Goal: Task Accomplishment & Management: Manage account settings

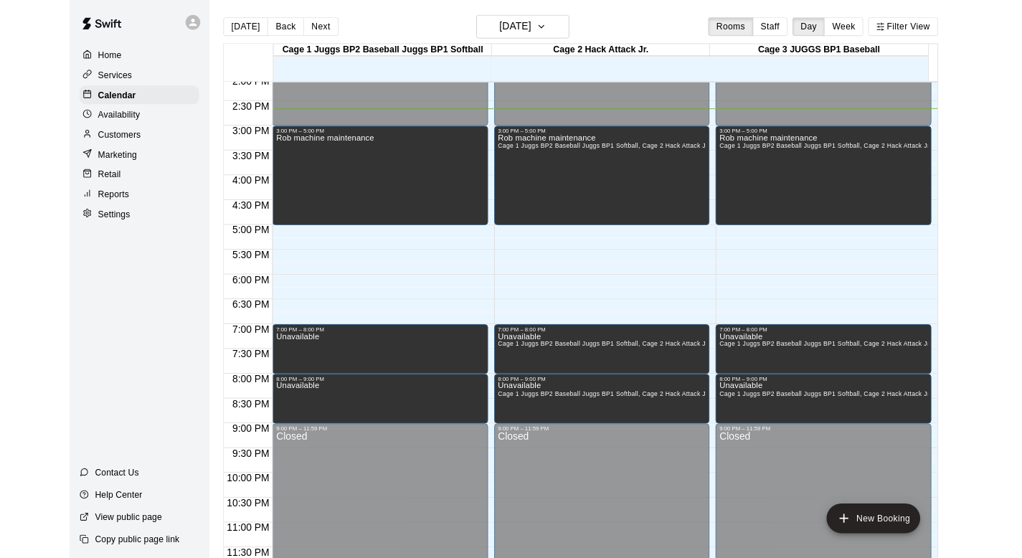
scroll to position [840, 0]
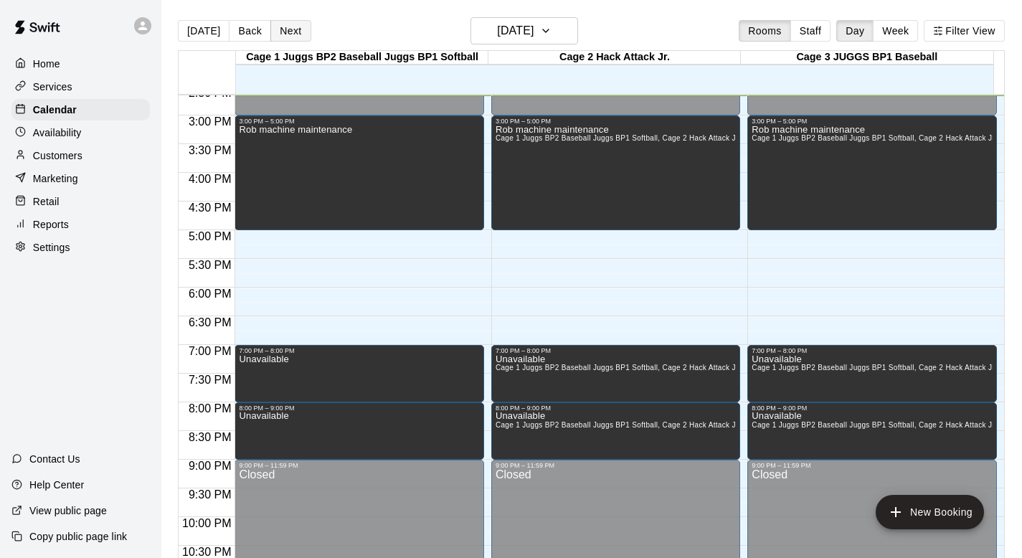
click at [292, 27] on button "Next" at bounding box center [290, 31] width 40 height 22
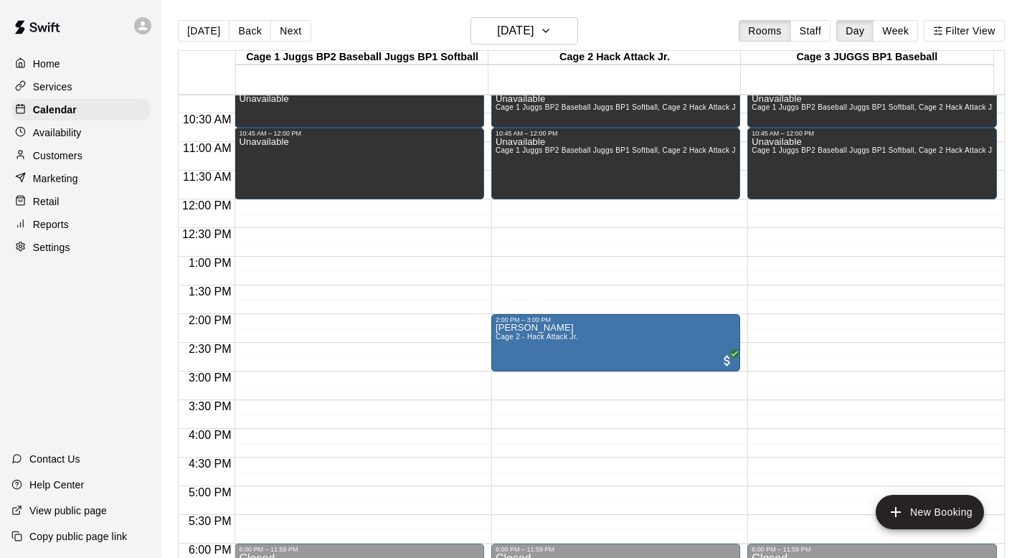
scroll to position [629, 0]
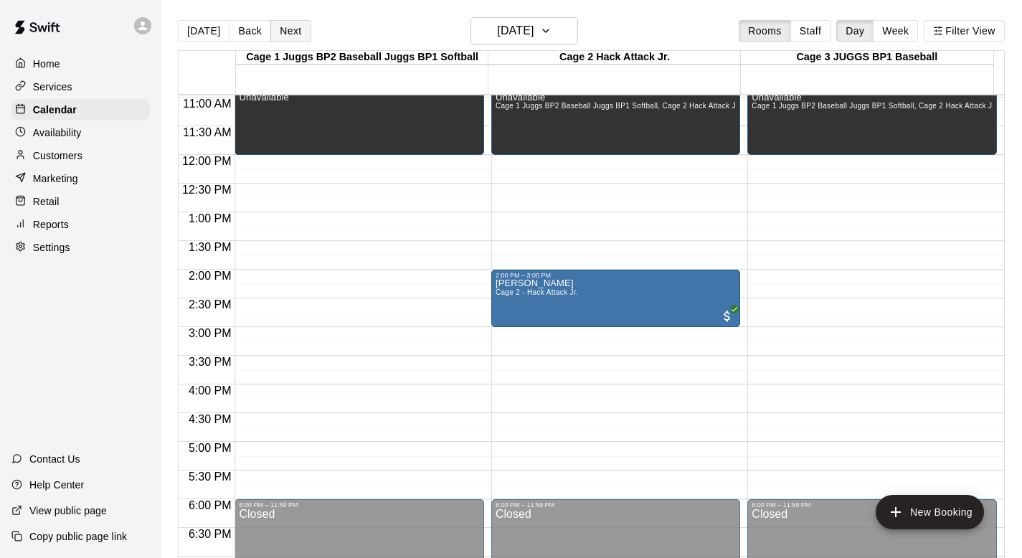
click at [281, 29] on button "Next" at bounding box center [290, 31] width 40 height 22
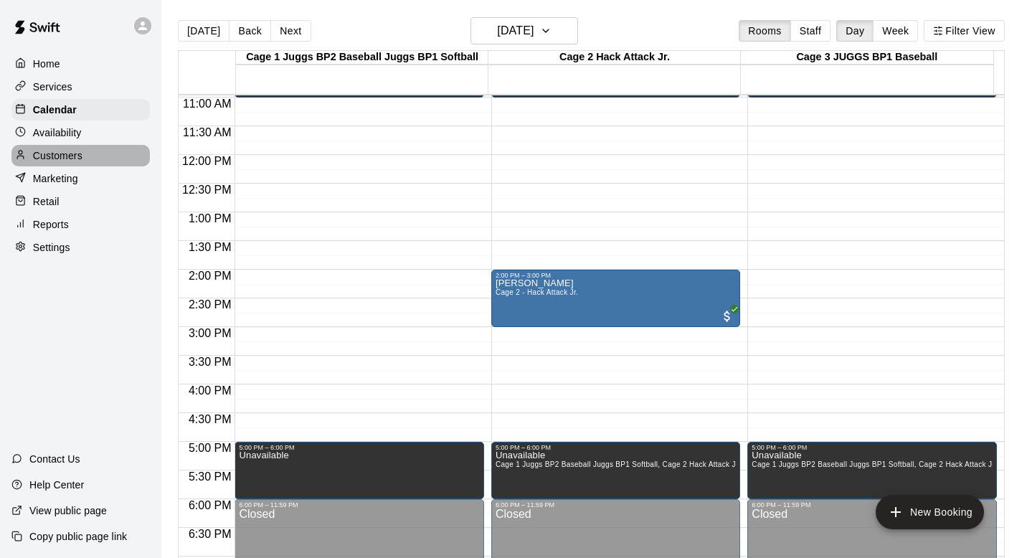
click at [75, 153] on p "Customers" at bounding box center [57, 155] width 49 height 14
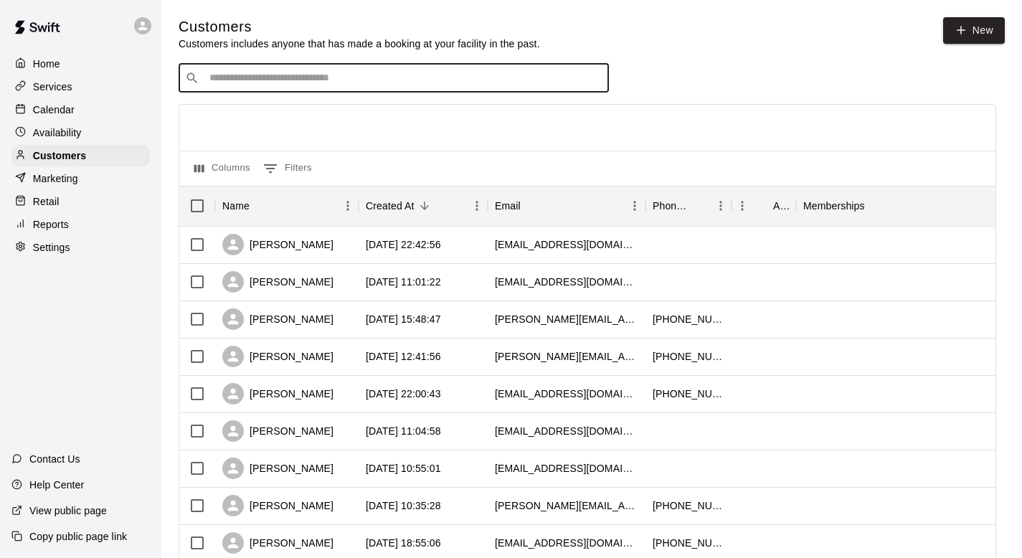
click at [217, 80] on input "Search customers by name or email" at bounding box center [403, 78] width 397 height 14
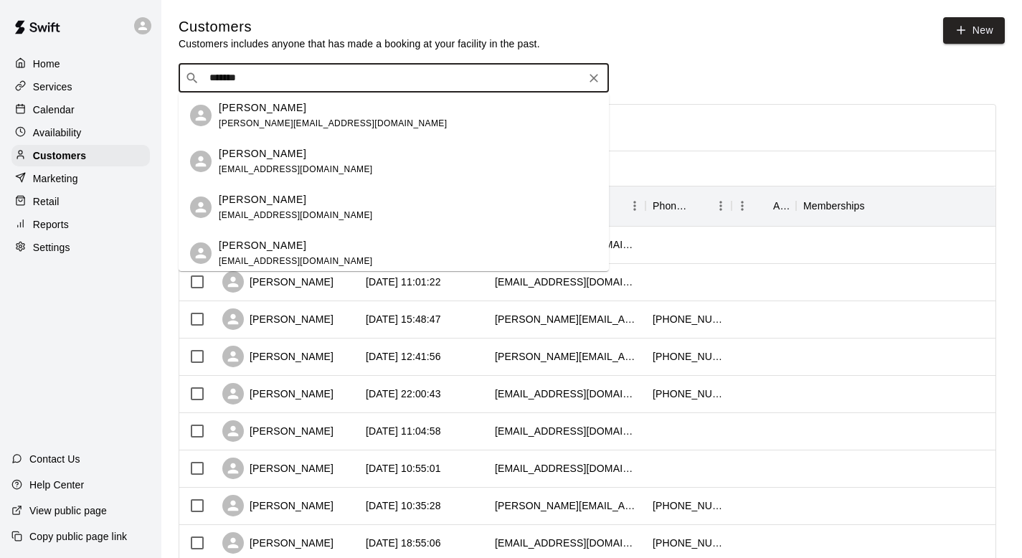
type input "********"
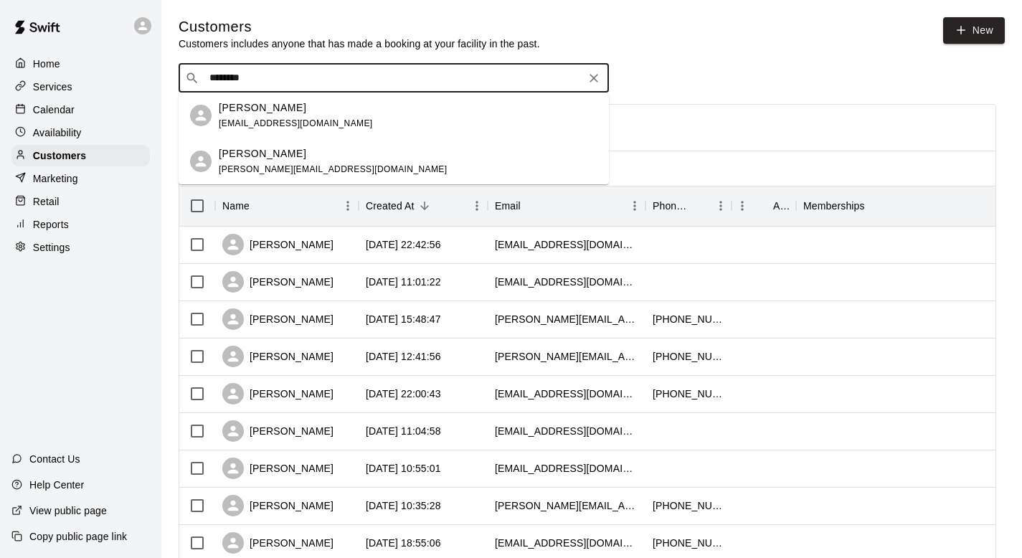
click at [247, 113] on p "Nathan Deveaux" at bounding box center [262, 107] width 87 height 15
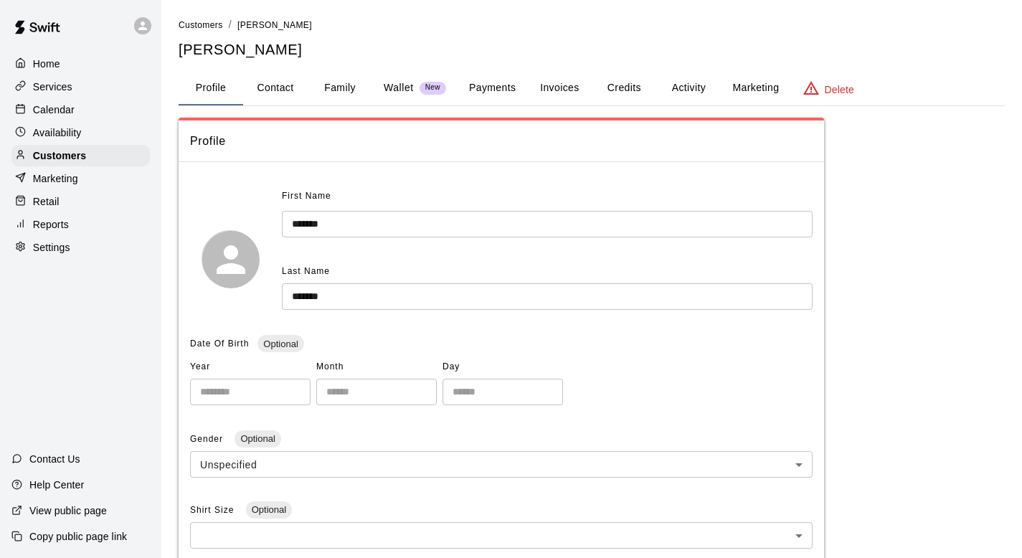
click at [281, 86] on button "Contact" at bounding box center [275, 88] width 65 height 34
select select "**"
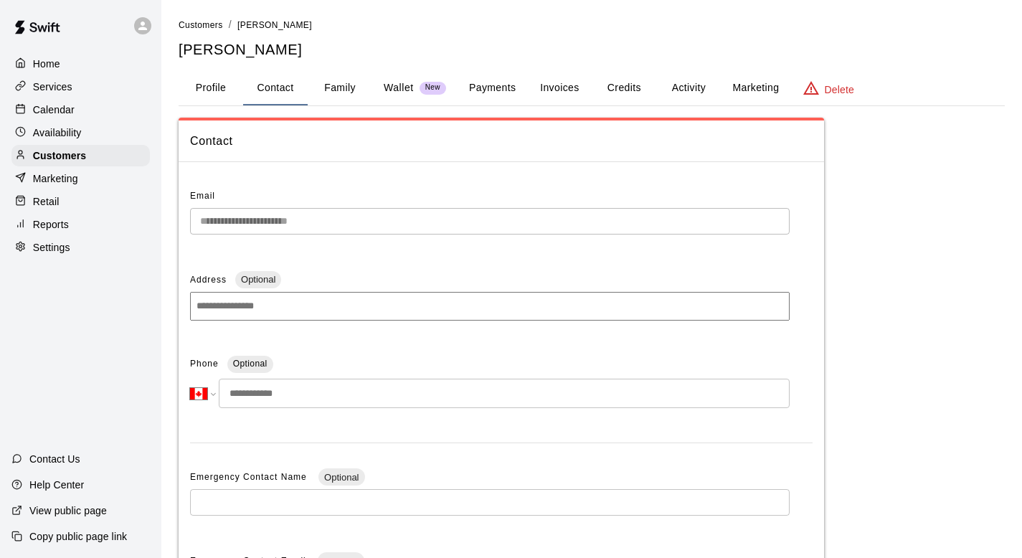
click at [56, 103] on p "Calendar" at bounding box center [54, 110] width 42 height 14
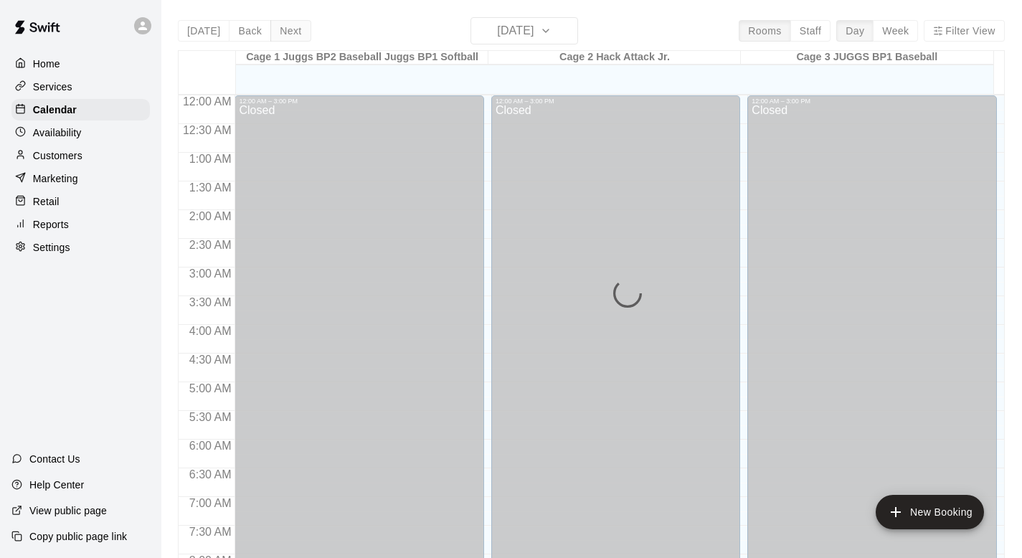
scroll to position [845, 0]
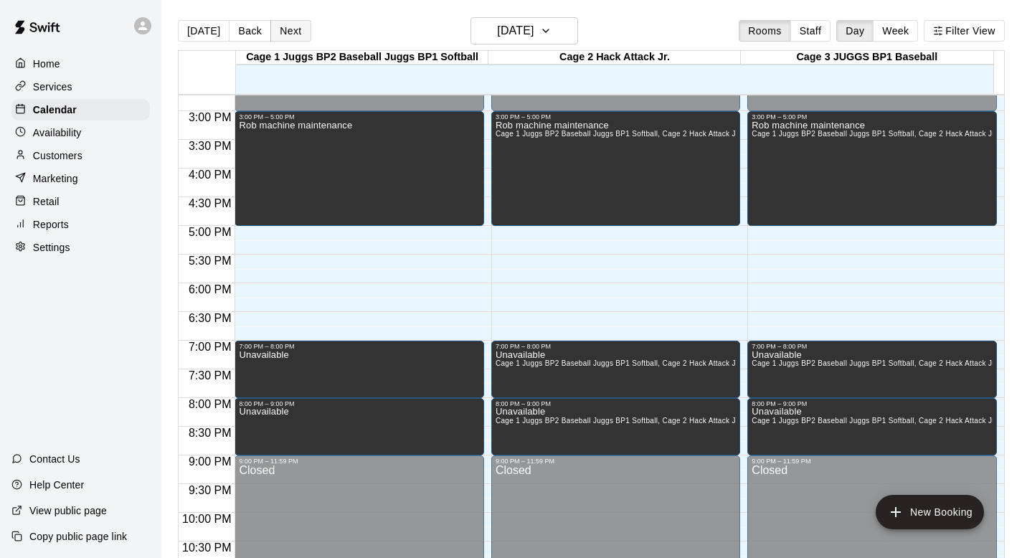
click at [282, 31] on button "Next" at bounding box center [290, 31] width 40 height 22
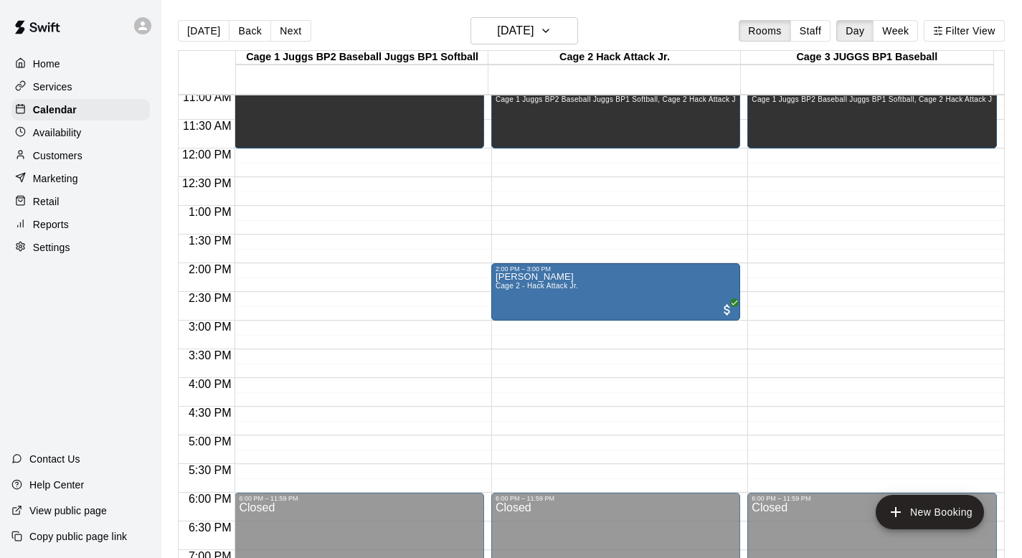
scroll to position [649, 0]
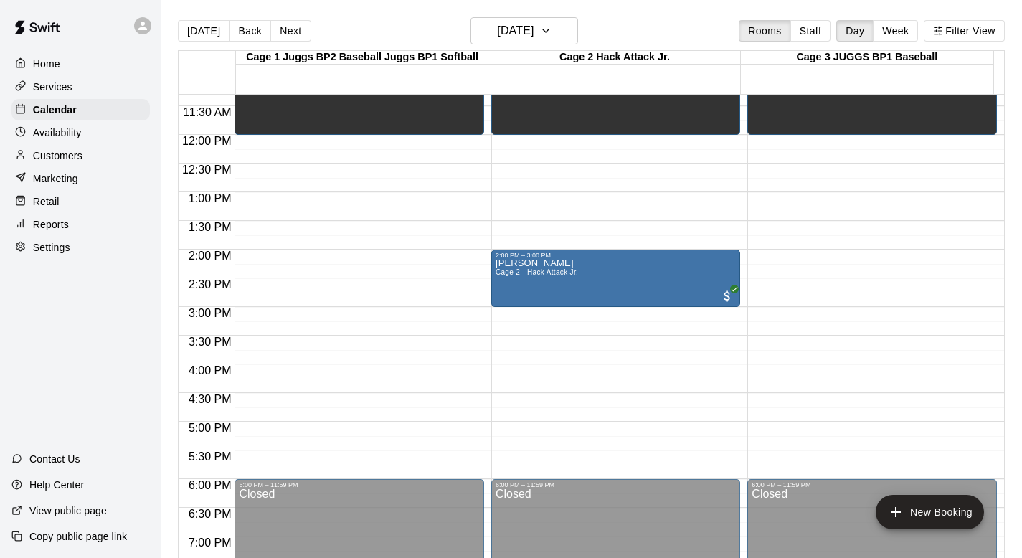
click at [57, 152] on p "Customers" at bounding box center [57, 155] width 49 height 14
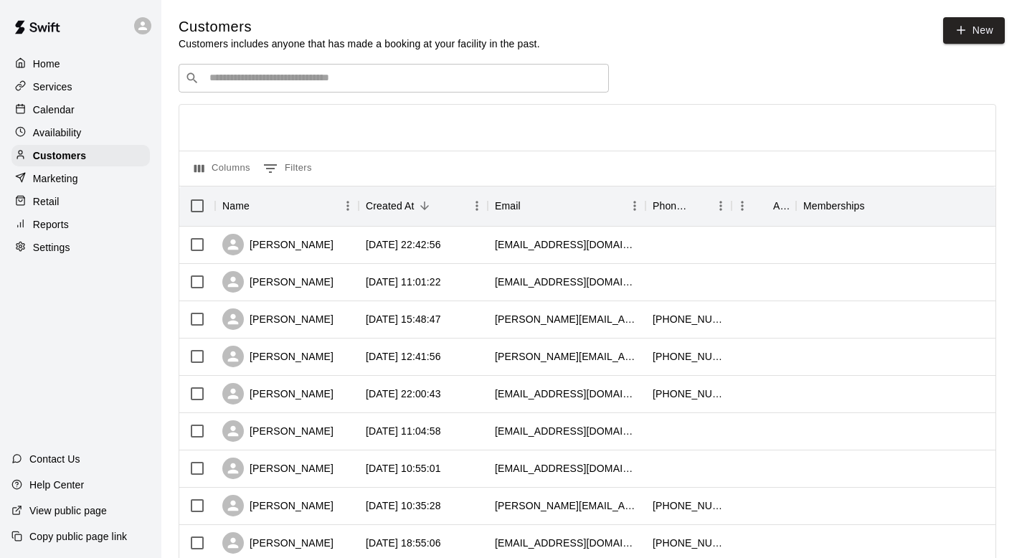
click at [65, 106] on p "Calendar" at bounding box center [54, 110] width 42 height 14
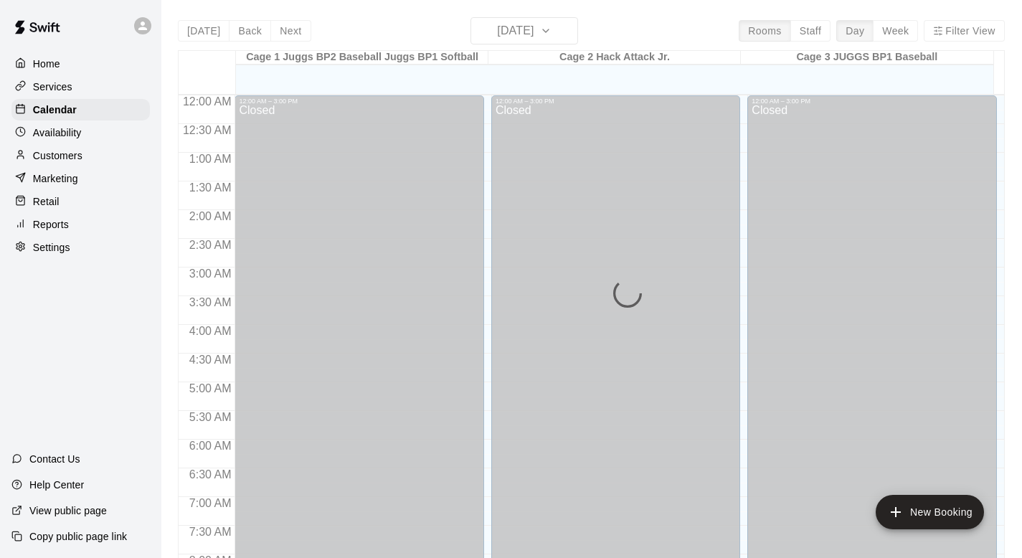
scroll to position [854, 0]
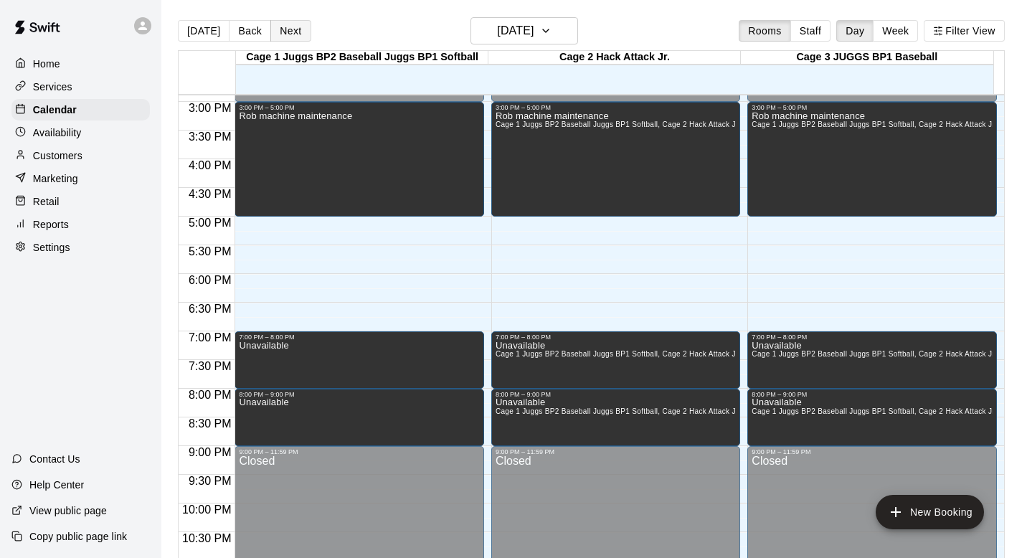
click at [285, 26] on button "Next" at bounding box center [290, 31] width 40 height 22
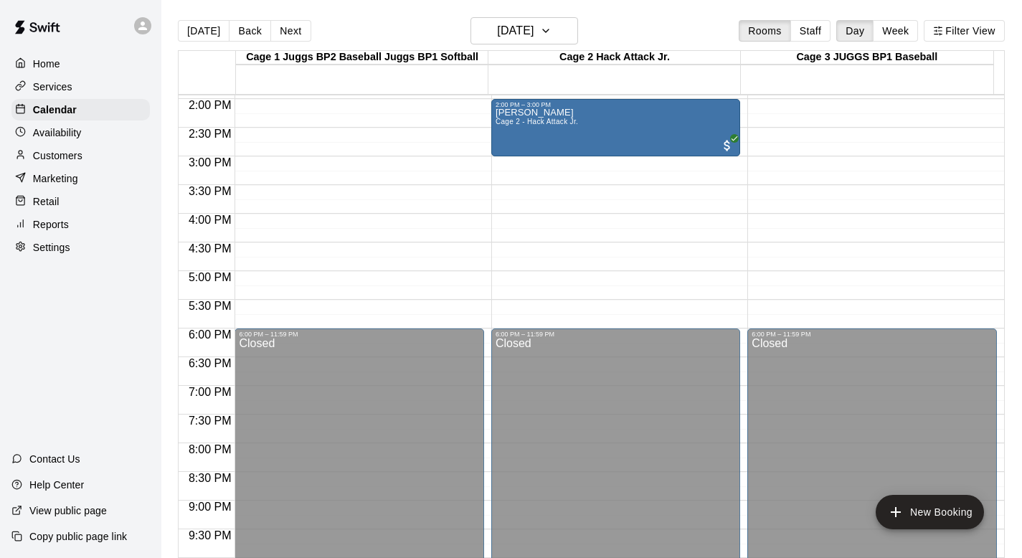
scroll to position [724, 0]
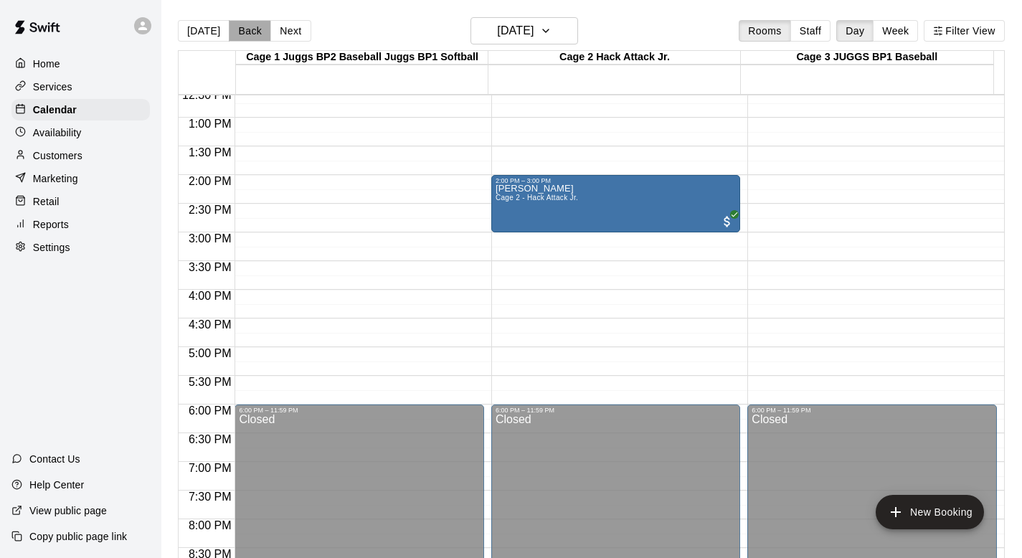
click at [244, 27] on button "Back" at bounding box center [250, 31] width 42 height 22
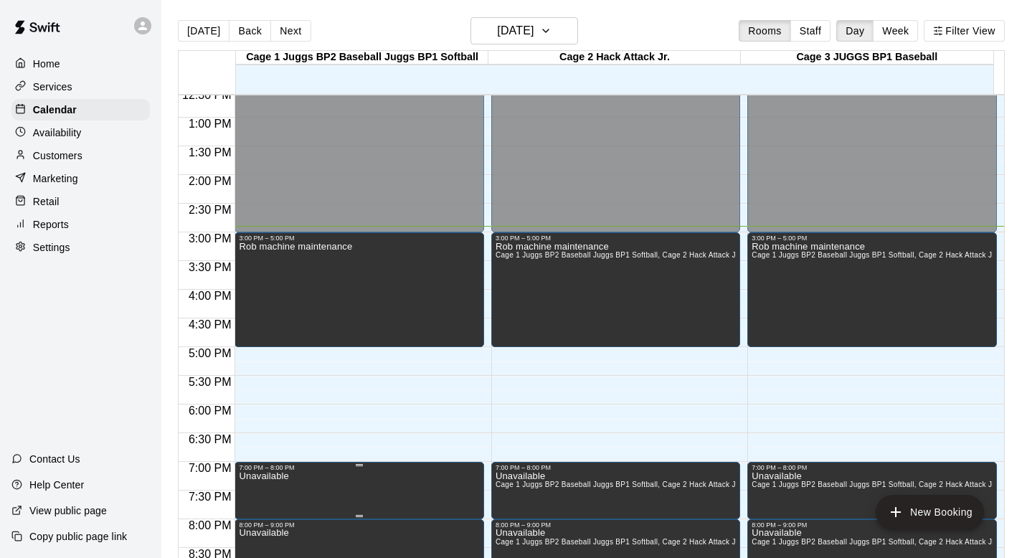
click at [265, 476] on p "Unavailable" at bounding box center [263, 476] width 49 height 0
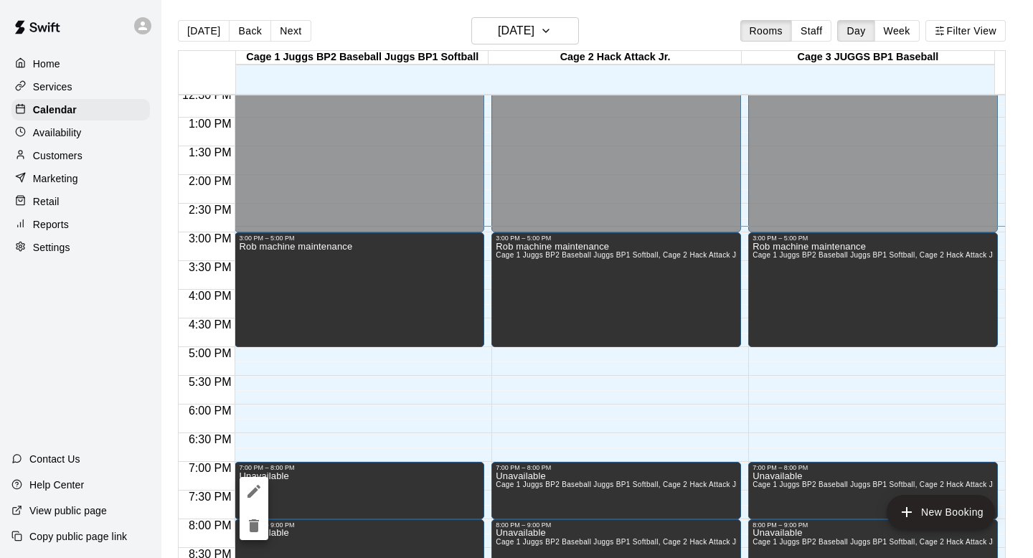
click at [266, 306] on div at bounding box center [516, 279] width 1033 height 558
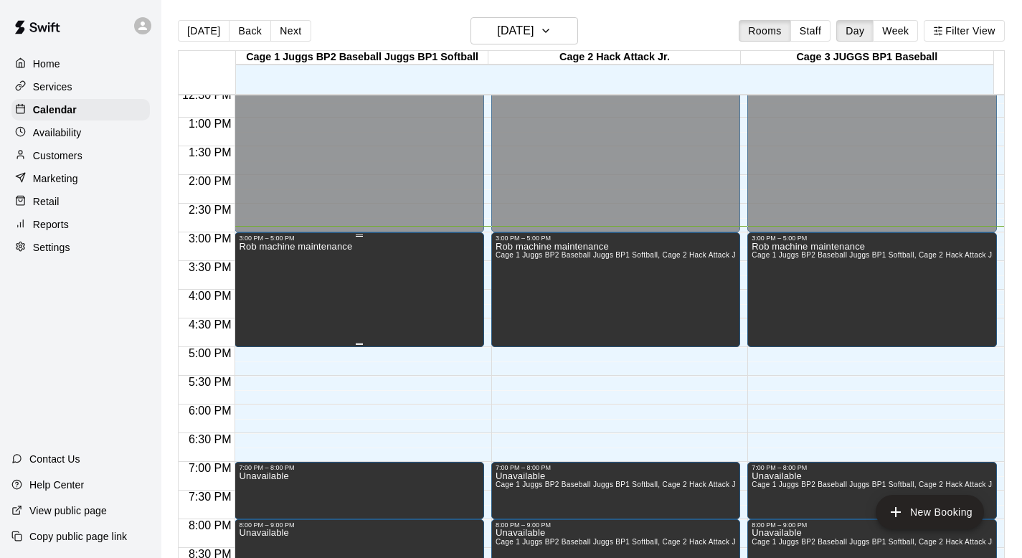
click at [266, 295] on div "Rob machine maintenance" at bounding box center [295, 521] width 113 height 558
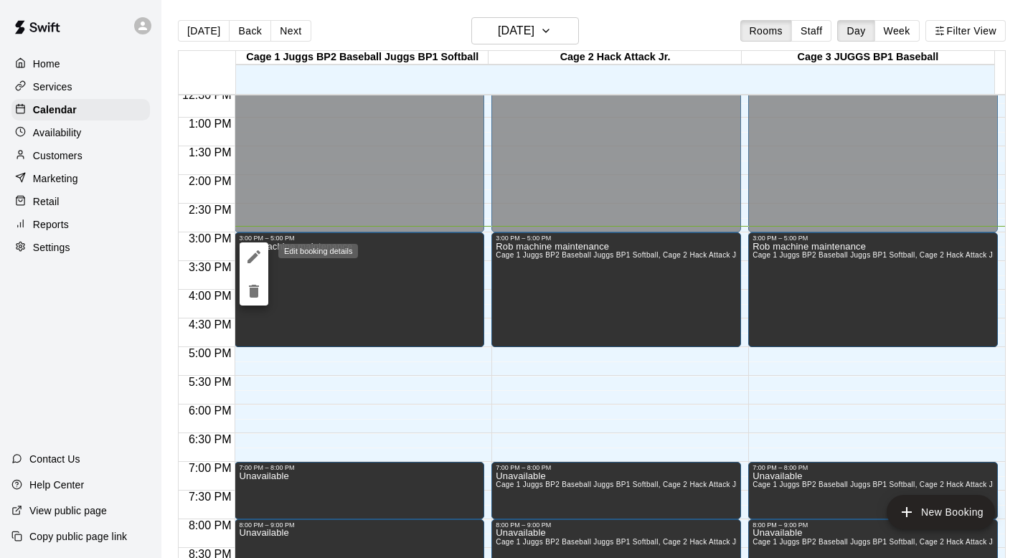
click at [248, 252] on icon "edit" at bounding box center [253, 256] width 17 height 17
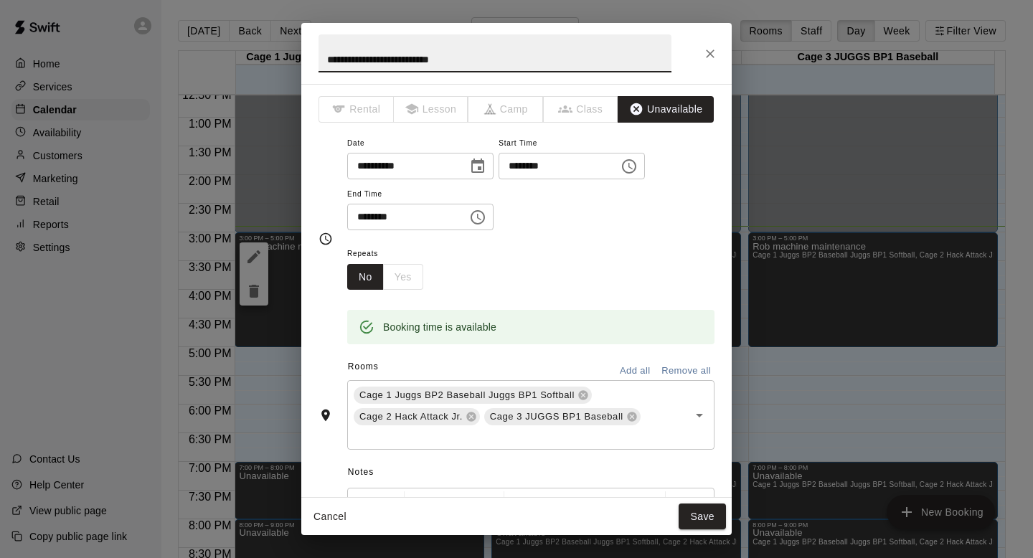
type input "**********"
click at [490, 52] on icon "Close" at bounding box center [710, 54] width 14 height 14
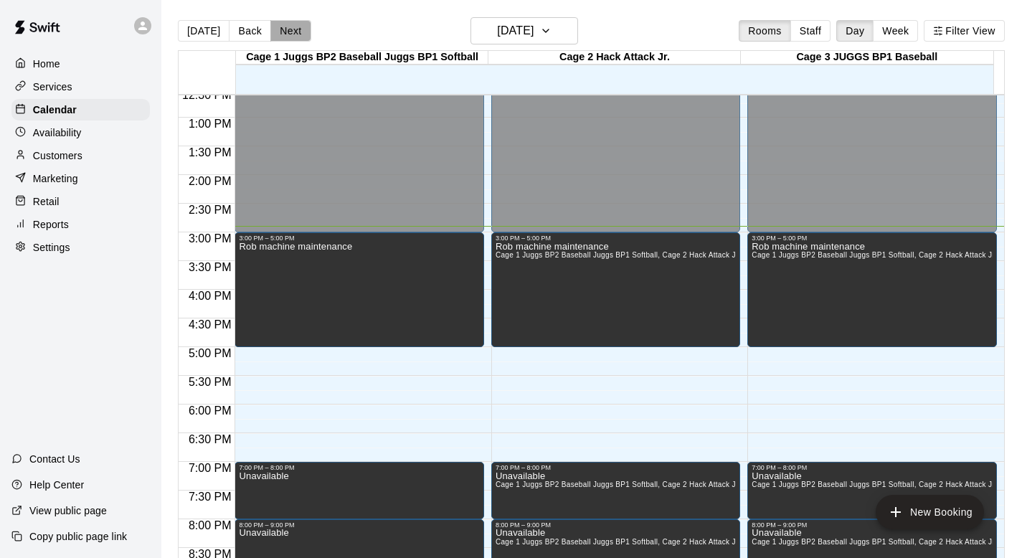
click at [294, 26] on button "Next" at bounding box center [290, 31] width 40 height 22
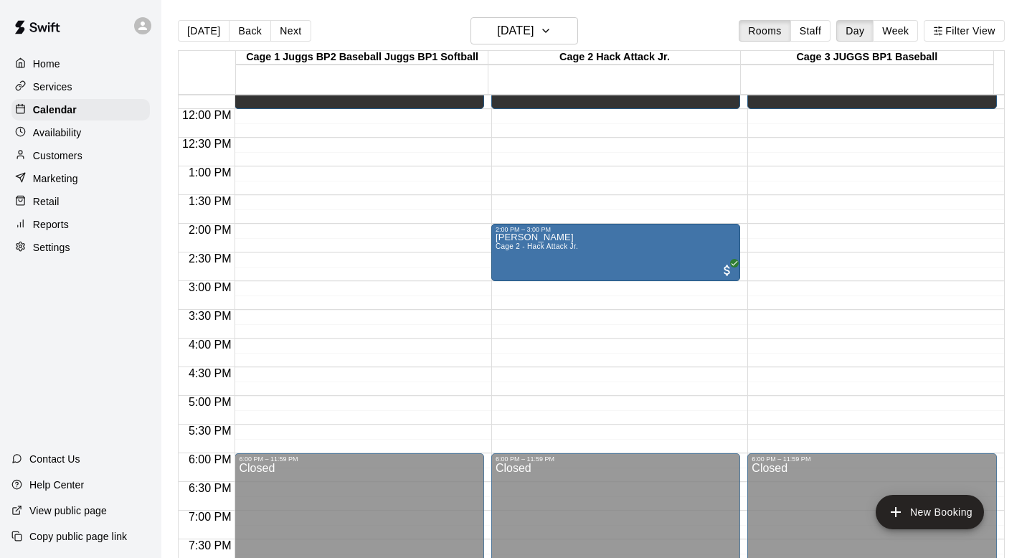
scroll to position [669, 0]
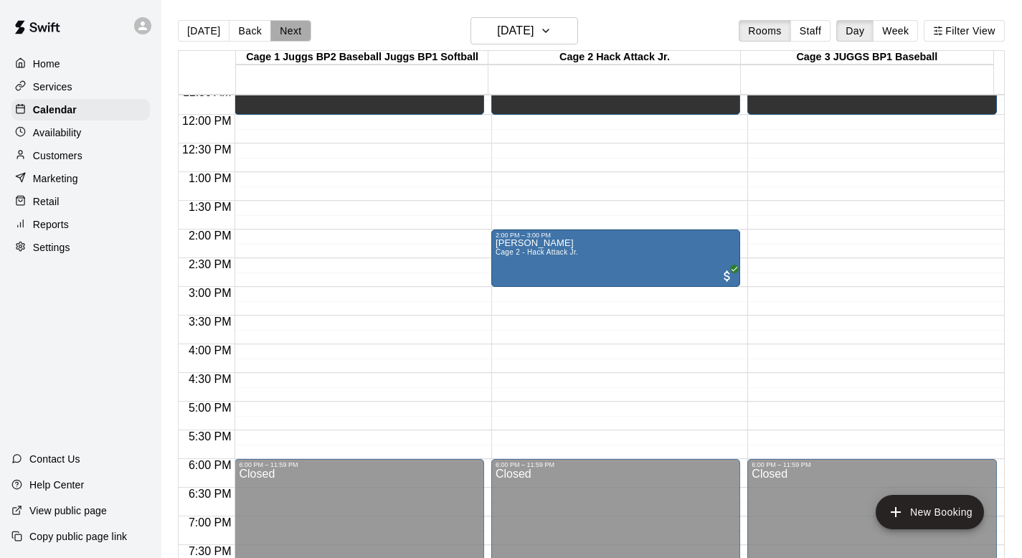
click at [288, 28] on button "Next" at bounding box center [290, 31] width 40 height 22
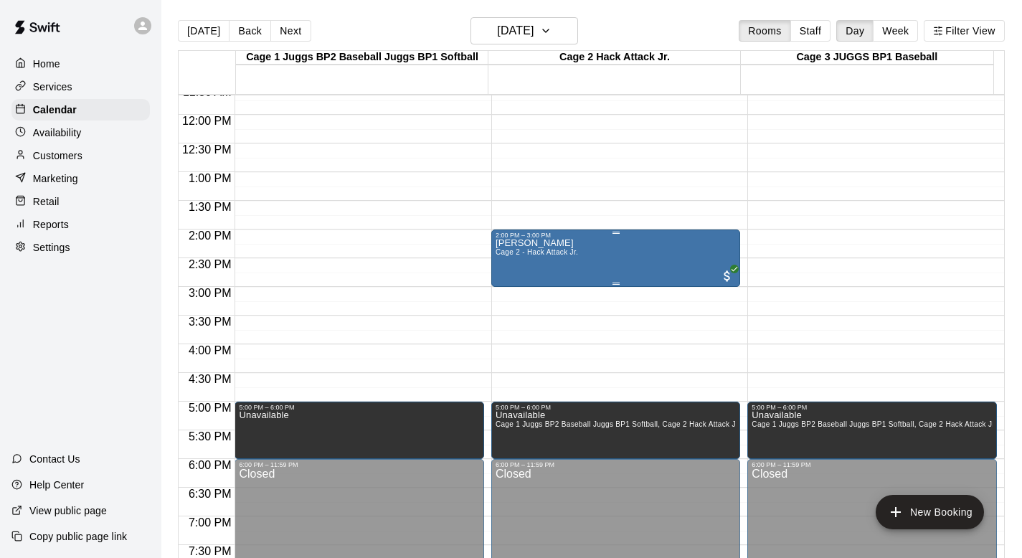
click at [490, 258] on div "Nathan Deveaux Cage 2 - Hack Attack Jr." at bounding box center [537, 518] width 82 height 558
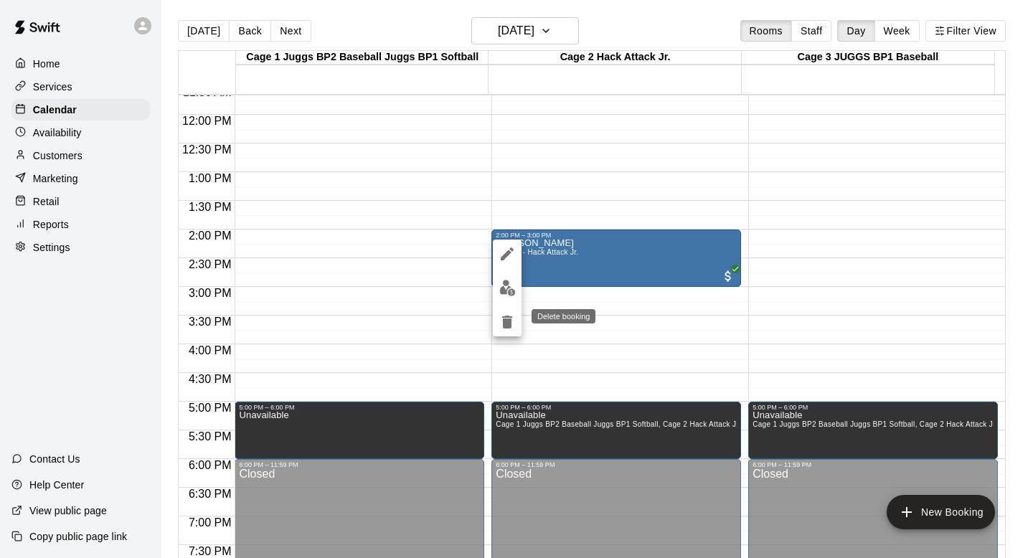
click at [490, 319] on icon "delete" at bounding box center [507, 322] width 10 height 13
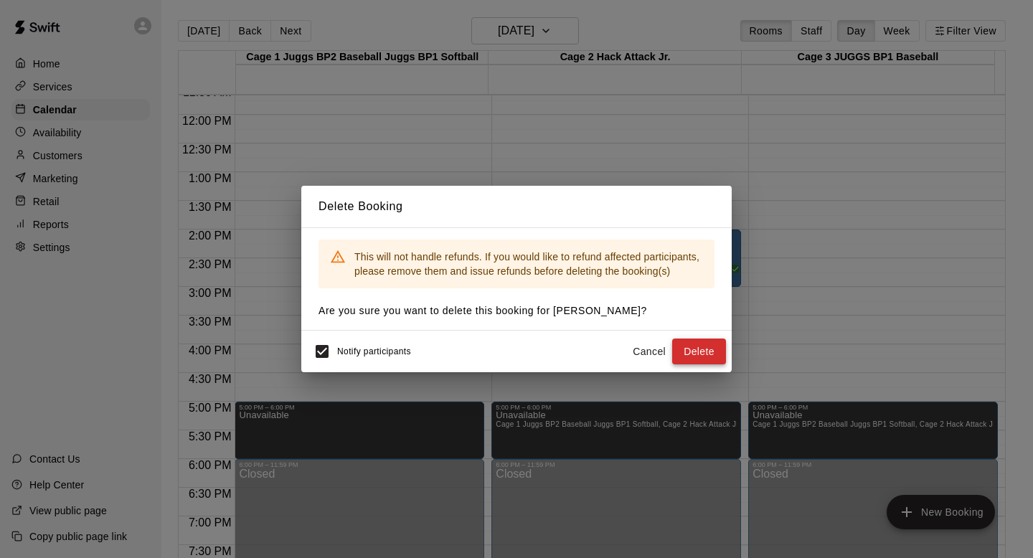
click at [490, 348] on button "Delete" at bounding box center [699, 351] width 54 height 27
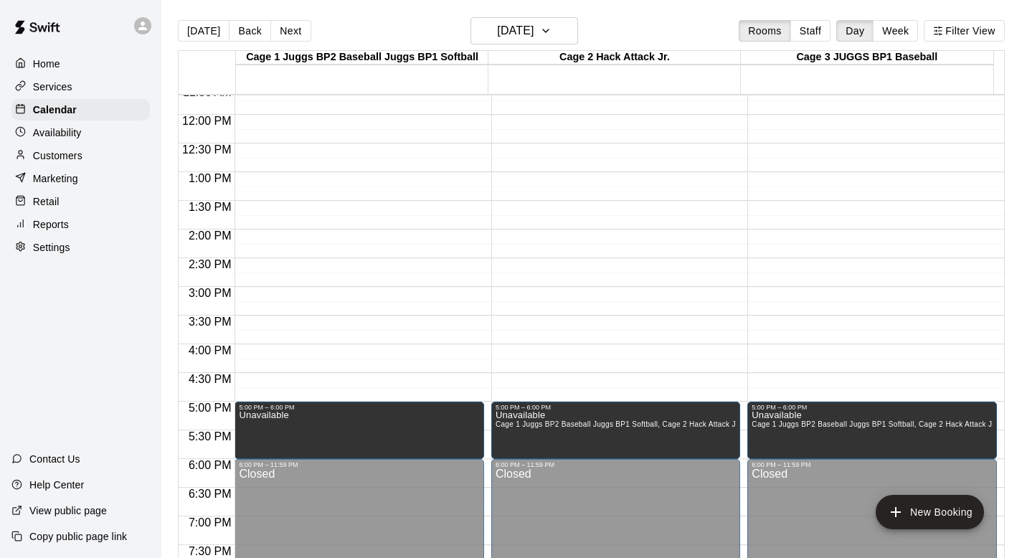
click at [63, 153] on p "Customers" at bounding box center [57, 155] width 49 height 14
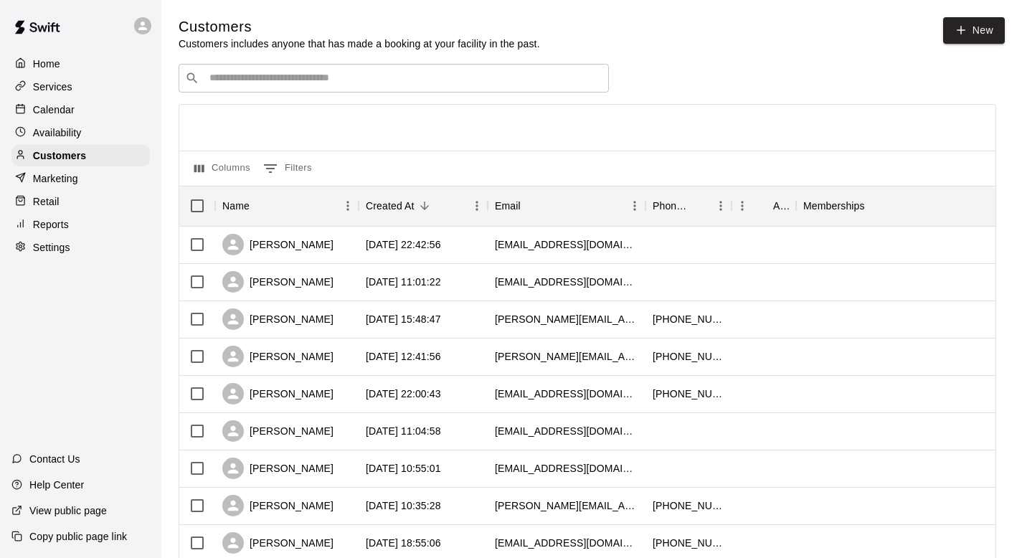
click at [220, 80] on input "Search customers by name or email" at bounding box center [403, 78] width 397 height 14
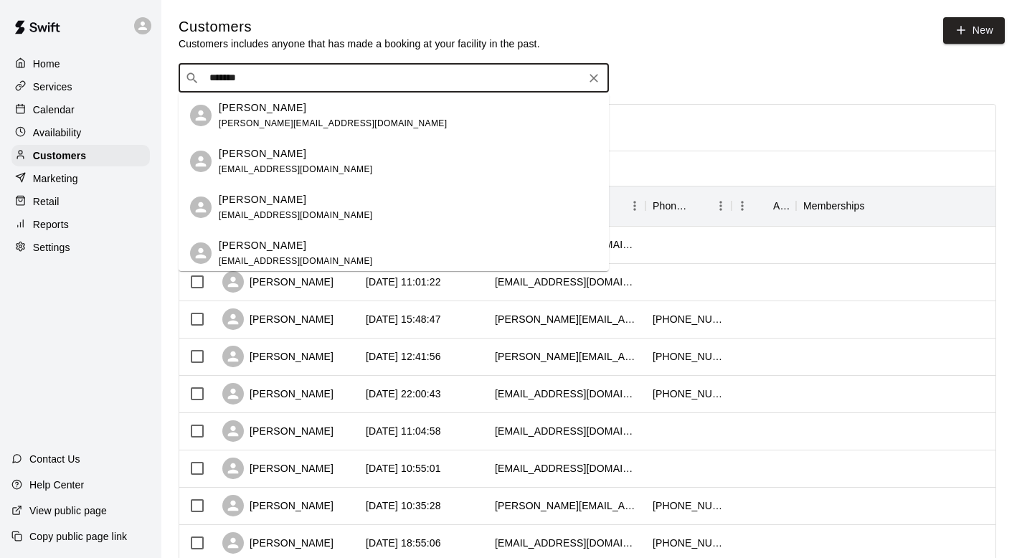
type input "********"
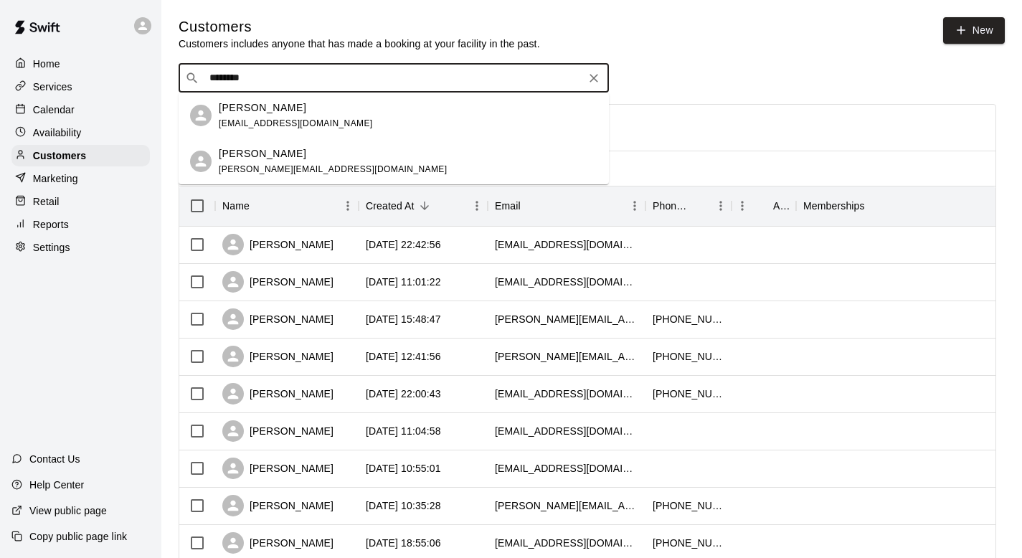
click at [241, 98] on div "Nathan Deveaux kenmacleod2016@gmail.com" at bounding box center [394, 116] width 430 height 46
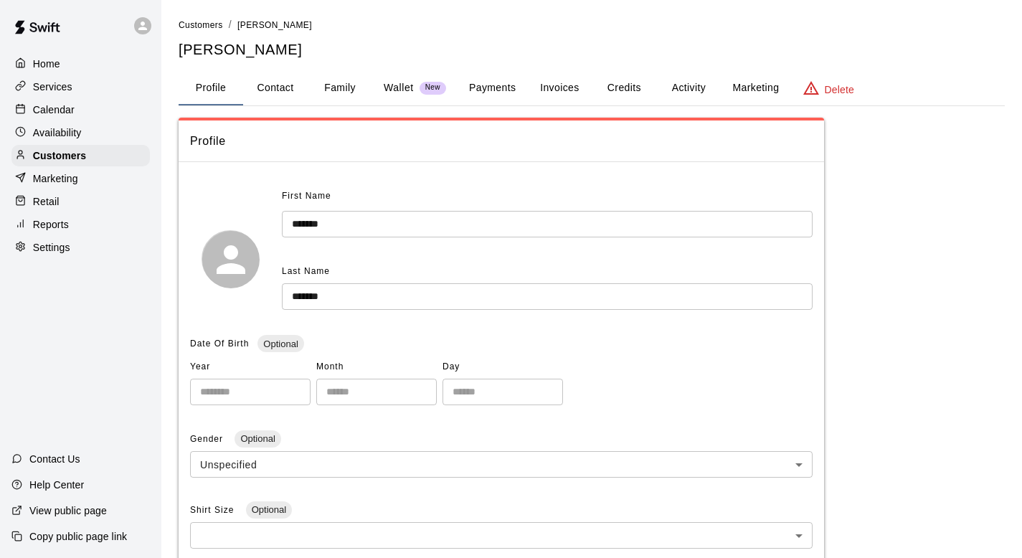
click at [490, 82] on button "Credits" at bounding box center [624, 88] width 65 height 34
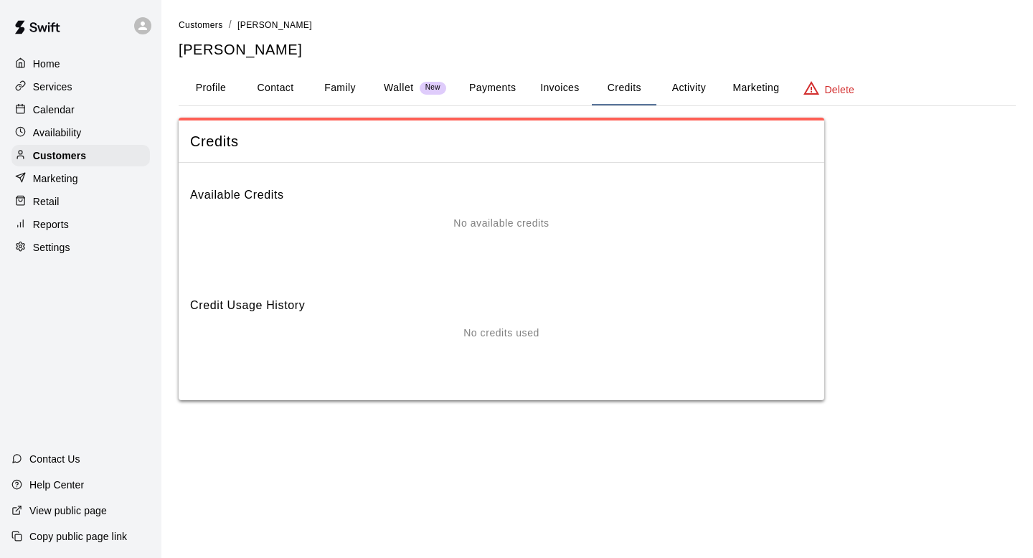
click at [490, 82] on button "Activity" at bounding box center [688, 88] width 65 height 34
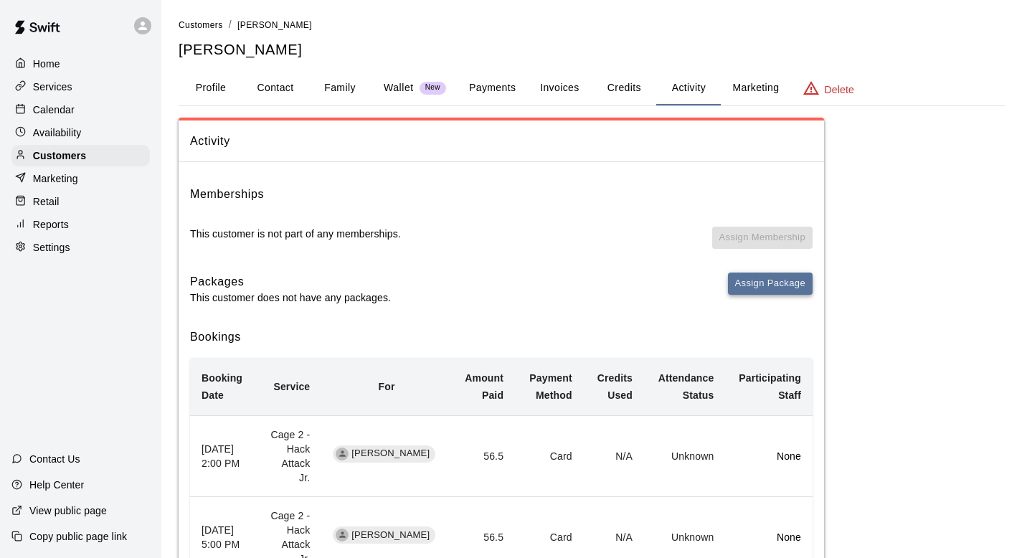
click at [490, 280] on button "Assign Package" at bounding box center [770, 283] width 85 height 22
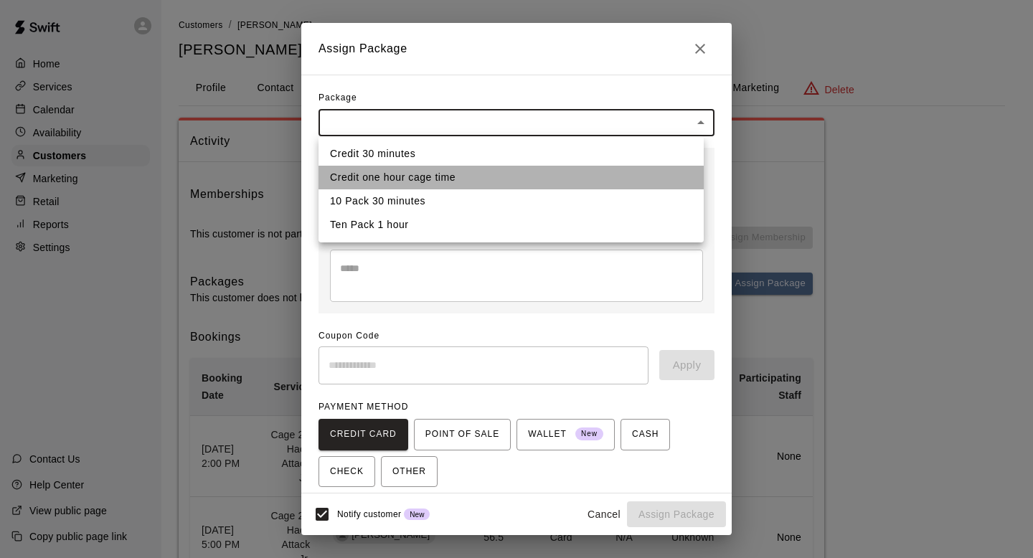
click at [379, 173] on li "Credit one hour cage time" at bounding box center [510, 178] width 385 height 24
type input "**********"
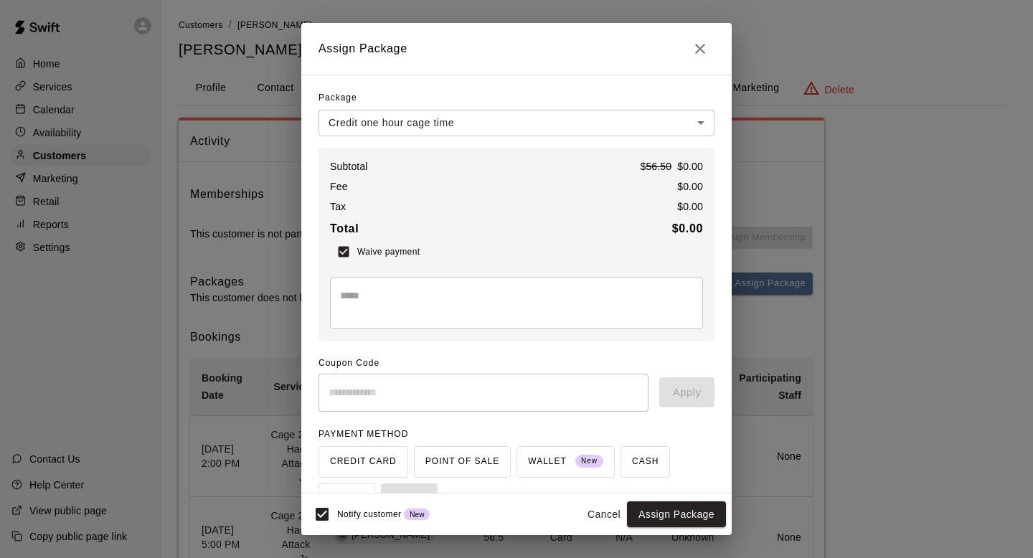
click at [344, 299] on textarea at bounding box center [516, 302] width 353 height 29
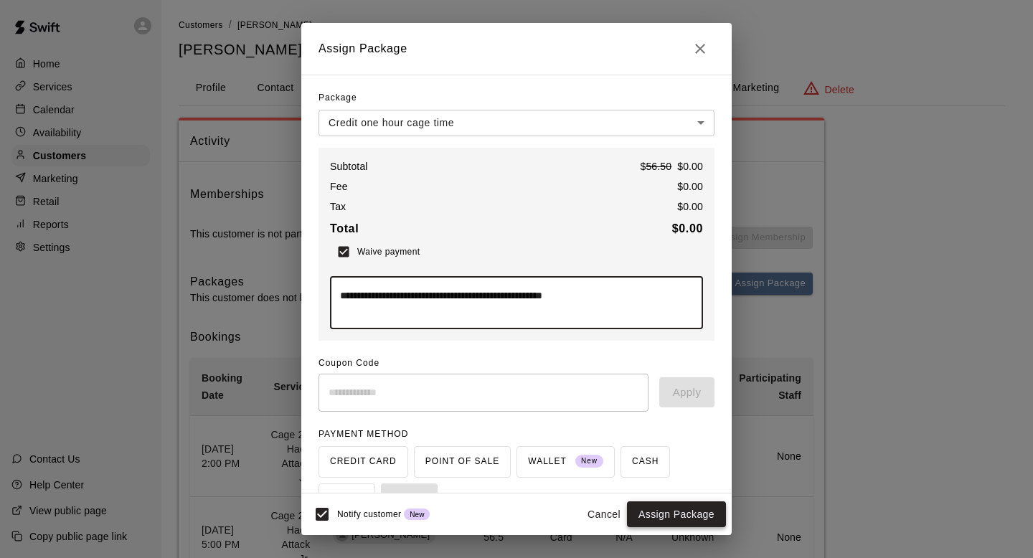
type textarea "**********"
click at [490, 497] on button "Assign Package" at bounding box center [676, 514] width 99 height 27
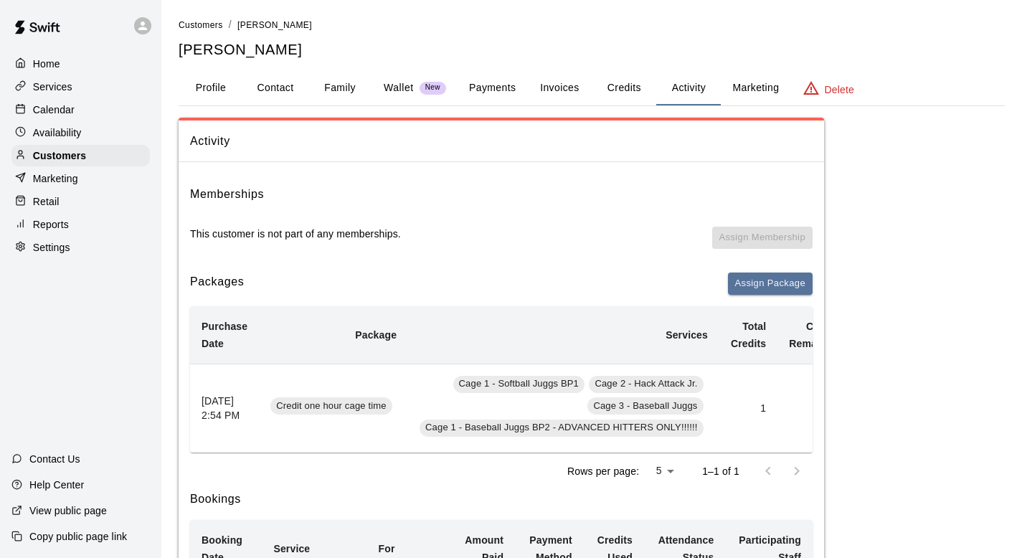
click at [64, 109] on p "Calendar" at bounding box center [54, 110] width 42 height 14
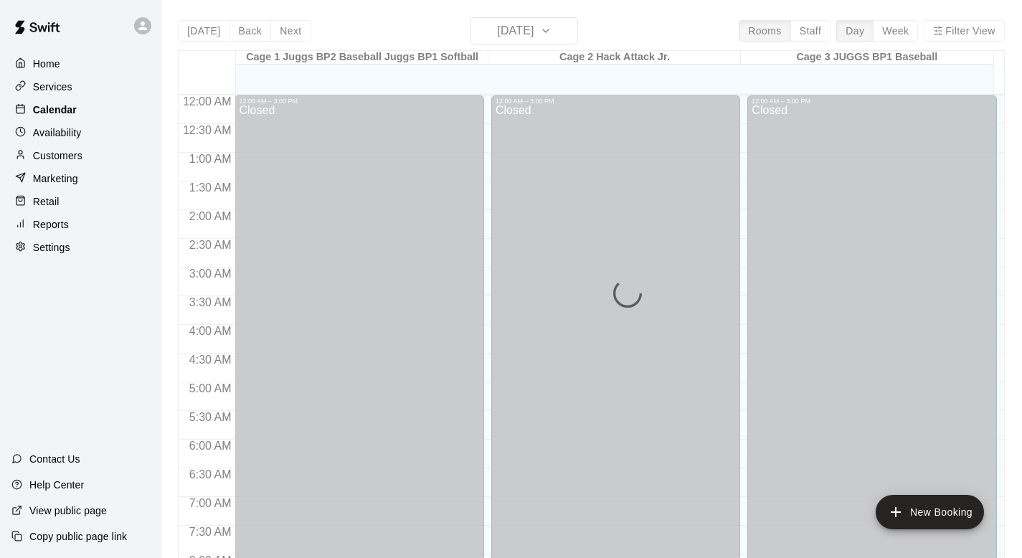
scroll to position [855, 0]
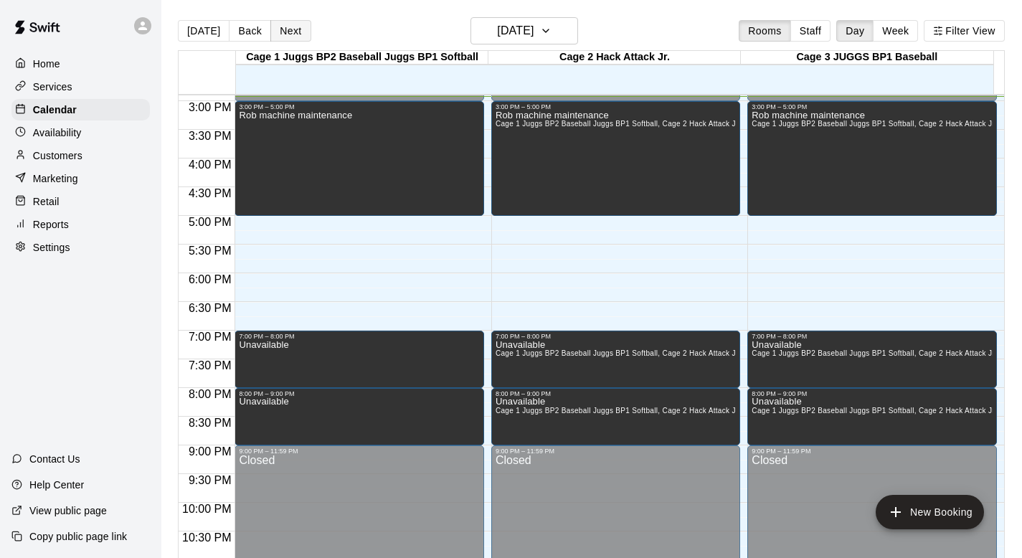
click at [290, 26] on button "Next" at bounding box center [290, 31] width 40 height 22
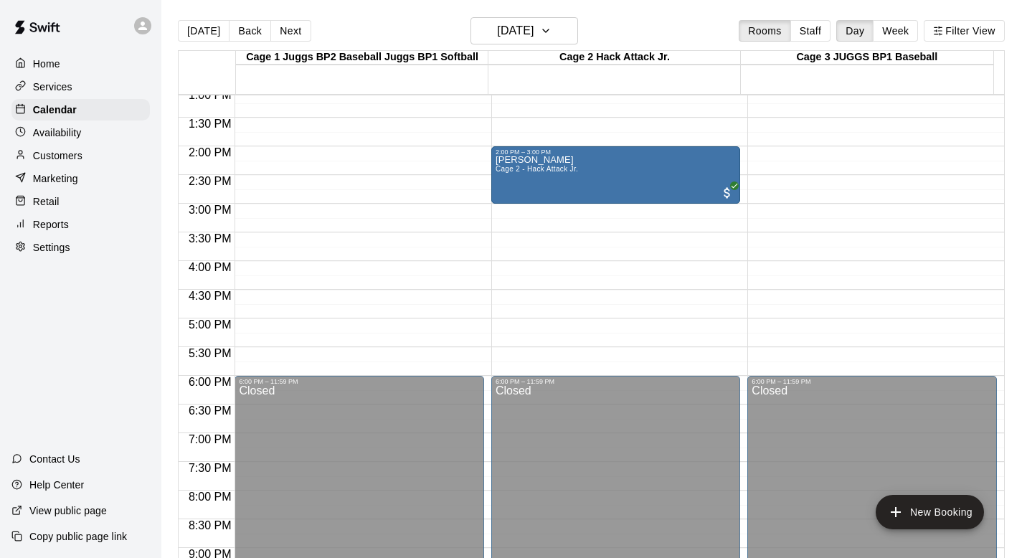
scroll to position [696, 0]
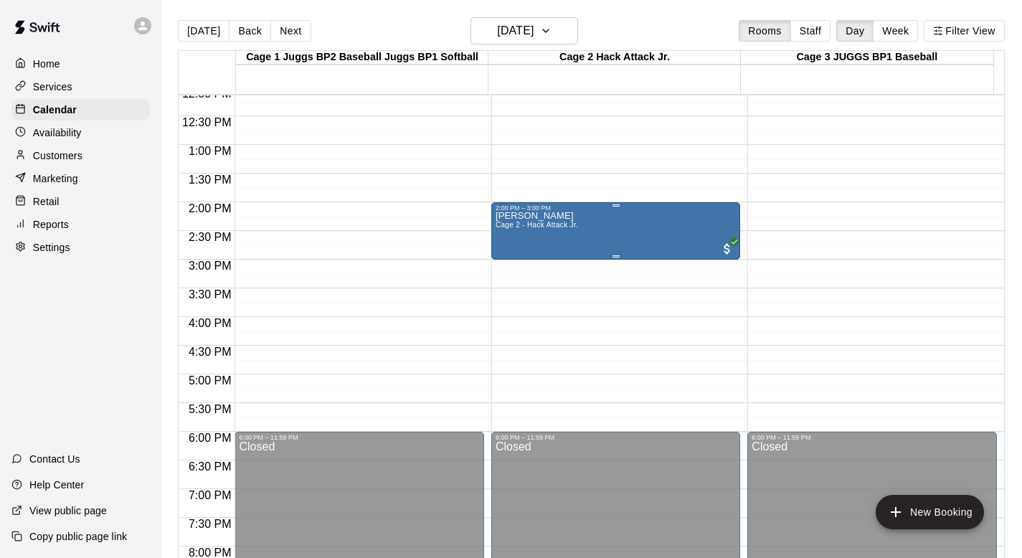
click at [490, 234] on div "Julian Tamburello Cage 2 - Hack Attack Jr." at bounding box center [537, 491] width 82 height 558
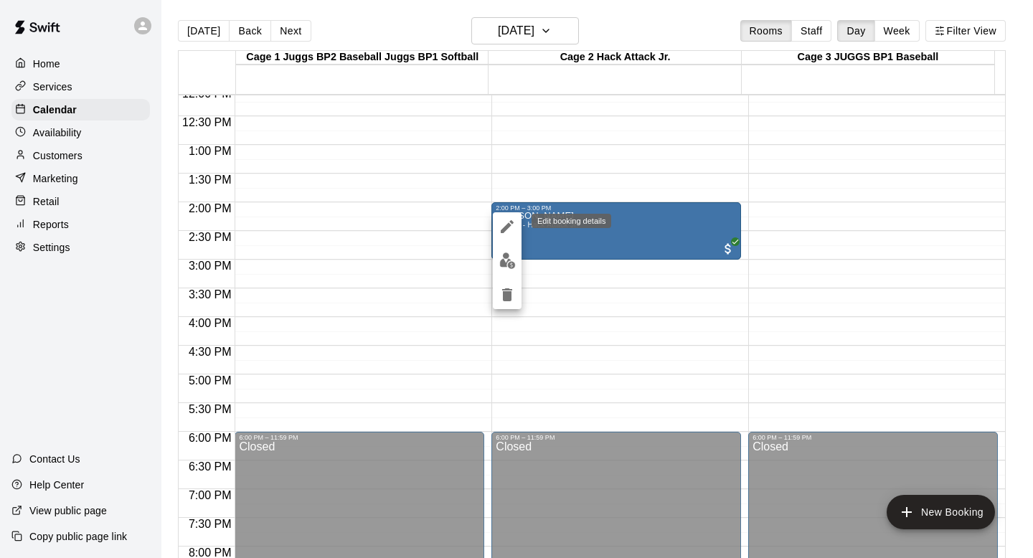
click at [490, 221] on icon "edit" at bounding box center [506, 226] width 17 height 17
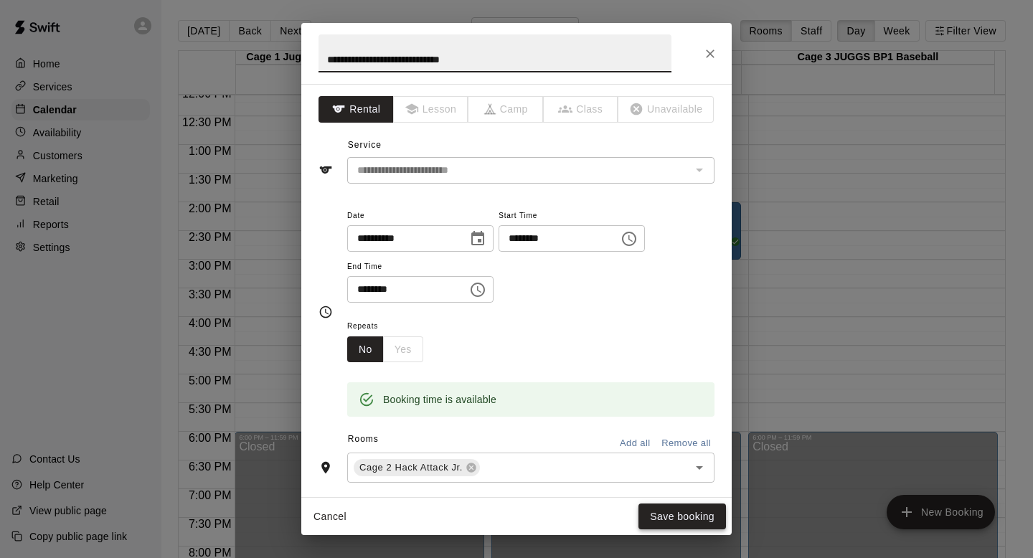
type input "**********"
click at [490, 497] on button "Save booking" at bounding box center [681, 516] width 87 height 27
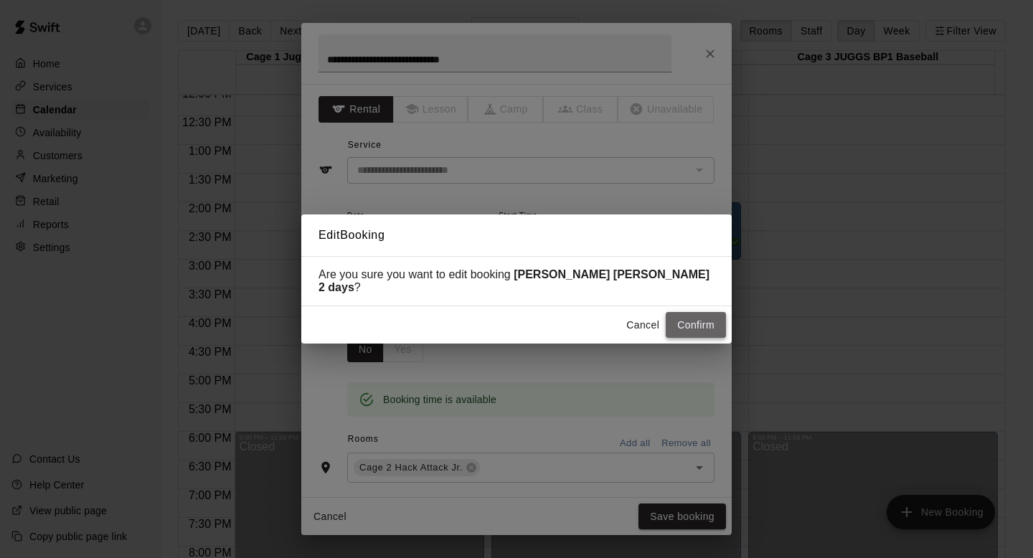
click at [490, 312] on button "Confirm" at bounding box center [695, 325] width 60 height 27
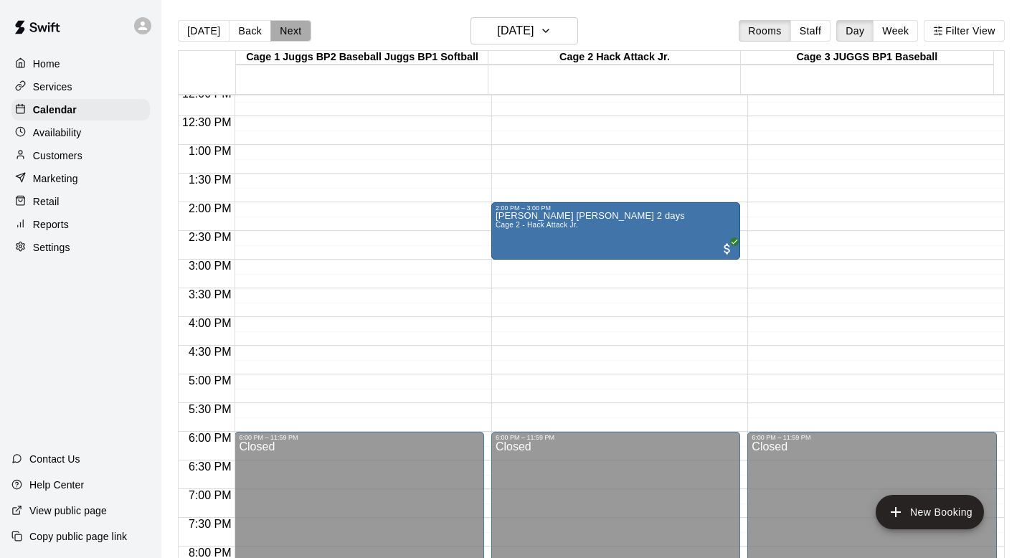
click at [293, 25] on button "Next" at bounding box center [290, 31] width 40 height 22
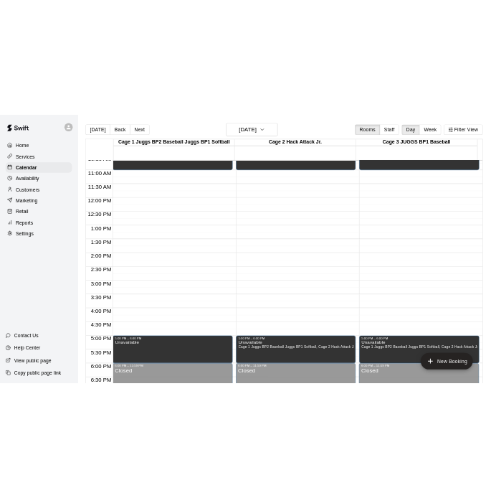
scroll to position [613, 0]
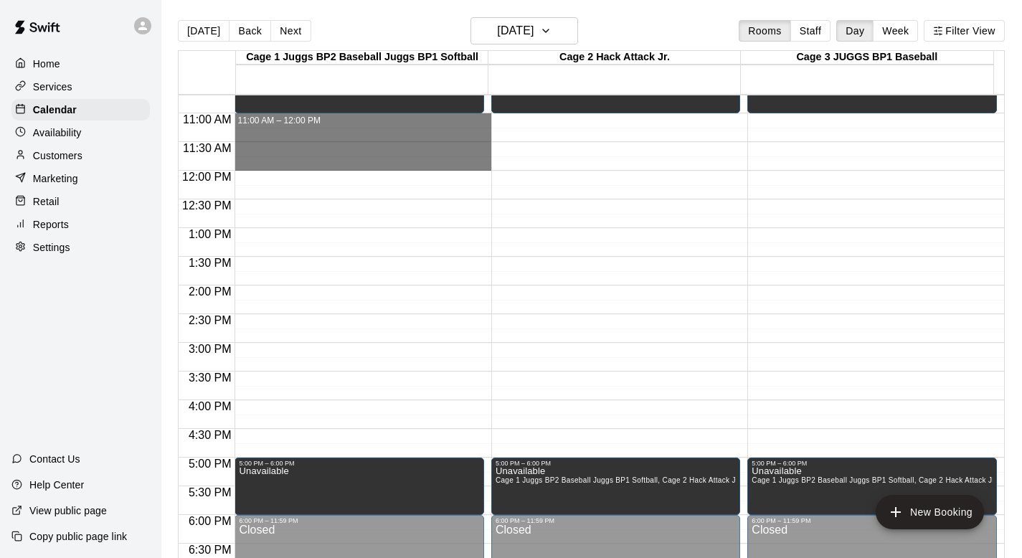
drag, startPoint x: 280, startPoint y: 120, endPoint x: 279, endPoint y: 156, distance: 35.9
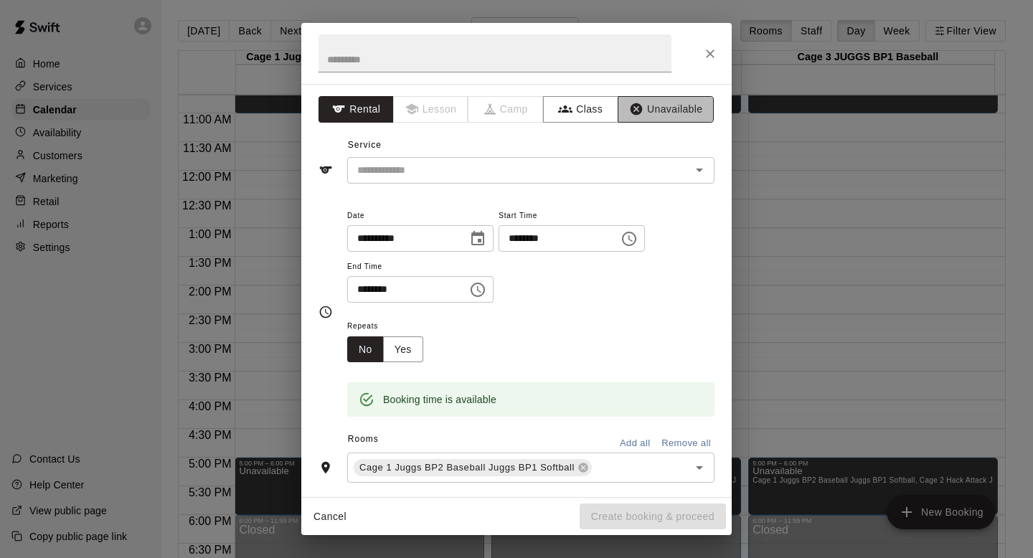
click at [490, 103] on button "Unavailable" at bounding box center [665, 109] width 96 height 27
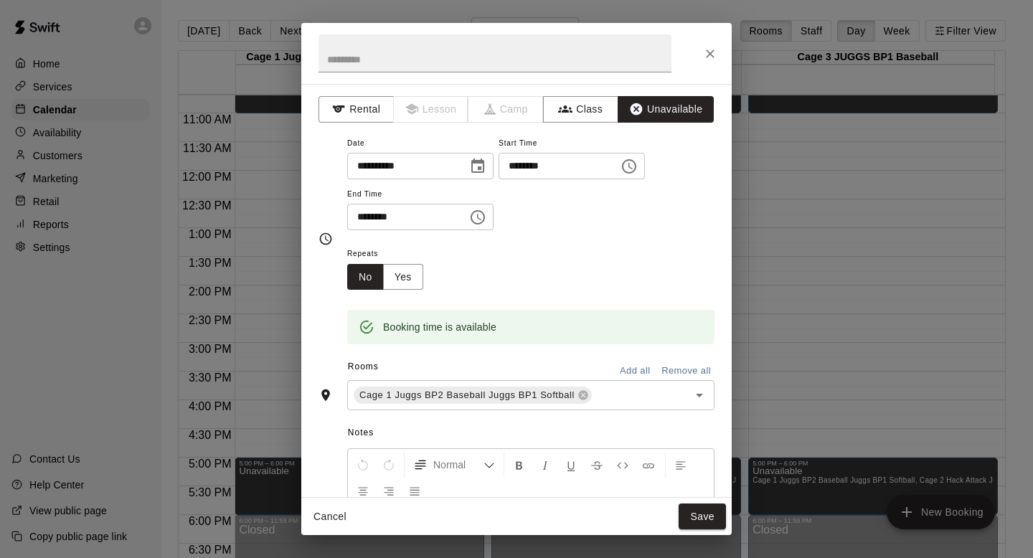
click at [490, 365] on button "Add all" at bounding box center [635, 371] width 46 height 22
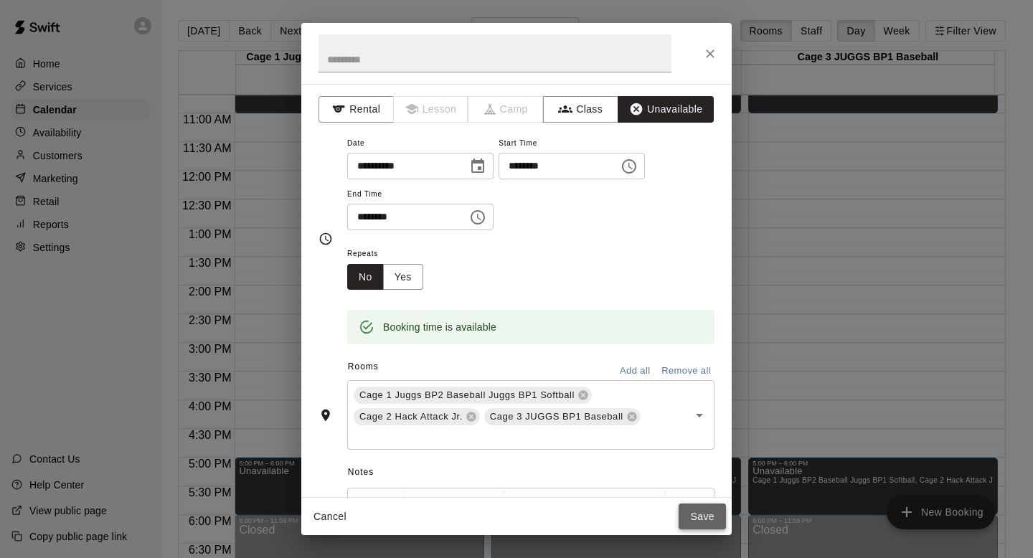
click at [490, 497] on button "Save" at bounding box center [701, 516] width 47 height 27
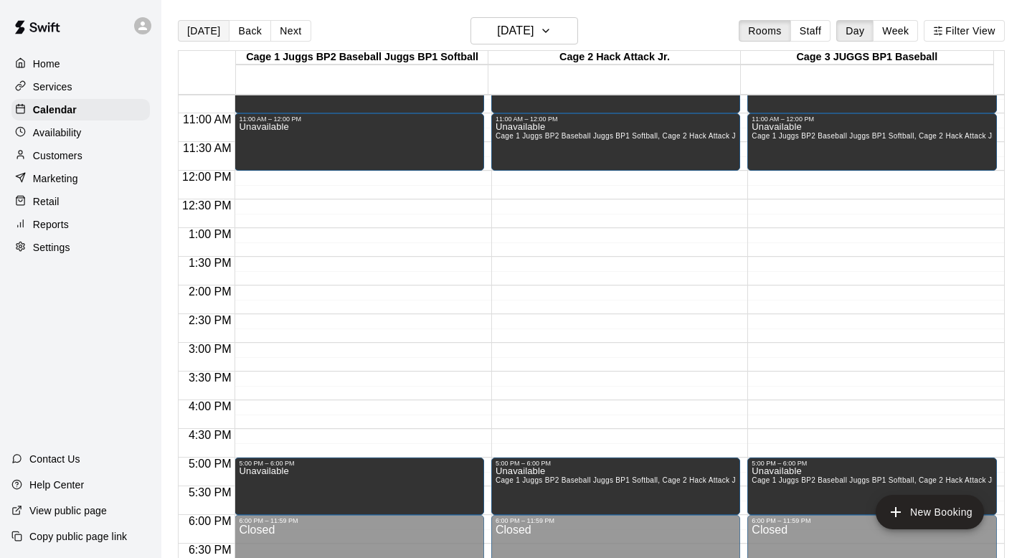
click at [191, 25] on button "[DATE]" at bounding box center [204, 31] width 52 height 22
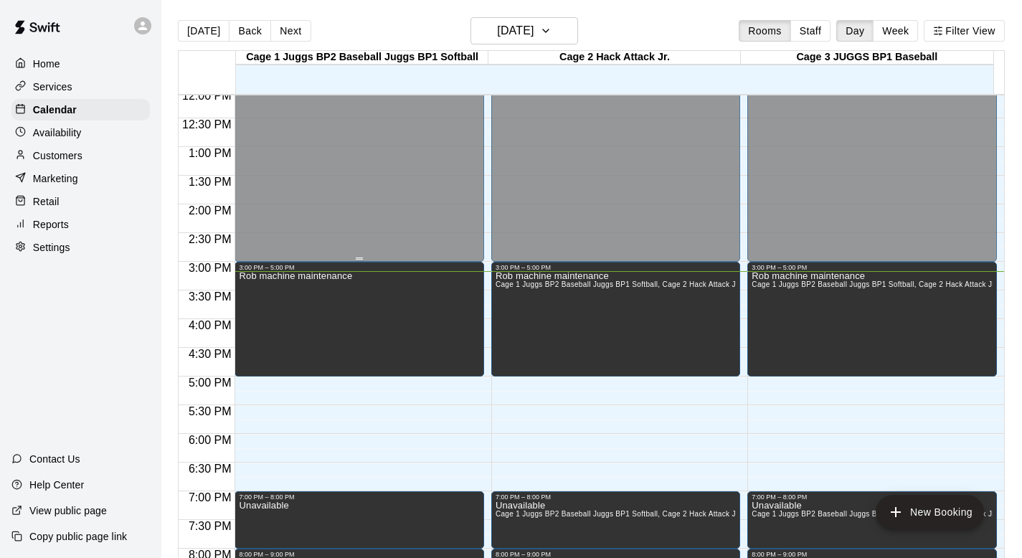
scroll to position [698, 0]
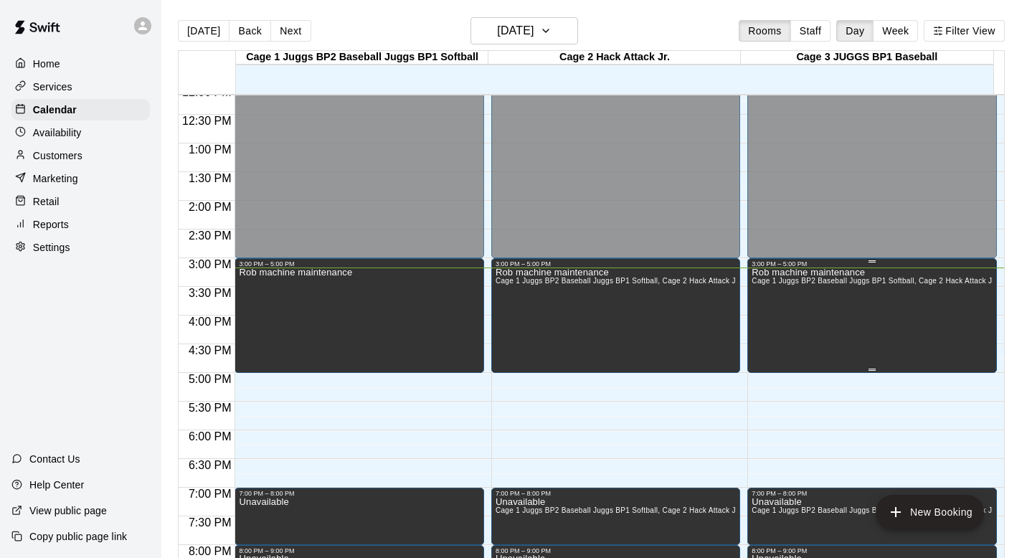
click at [490, 297] on div "Rob machine maintenance Cage 1 Juggs BP2 Baseball Juggs BP1 Softball, Cage 2 Ha…" at bounding box center [872, 546] width 240 height 558
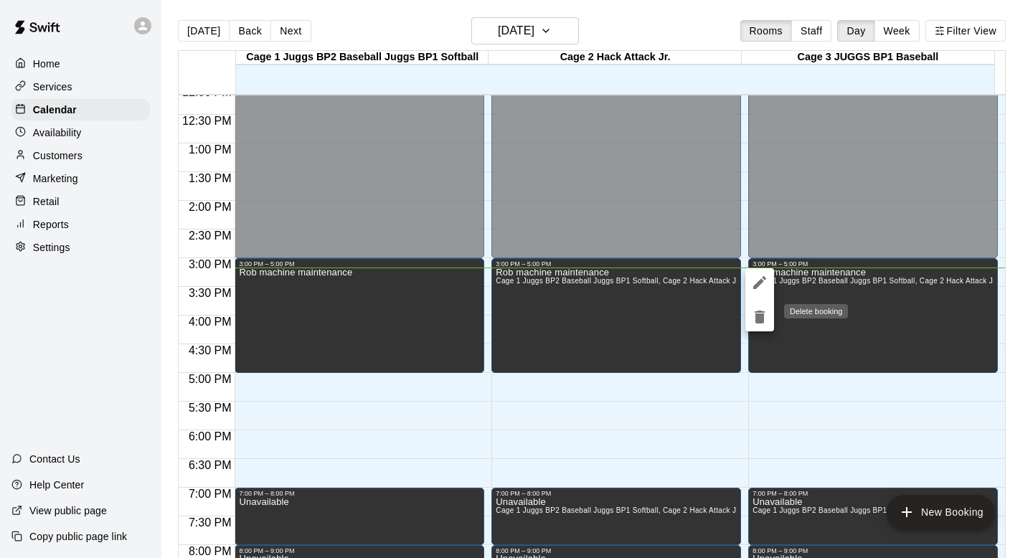
click at [490, 318] on icon "delete" at bounding box center [759, 316] width 10 height 13
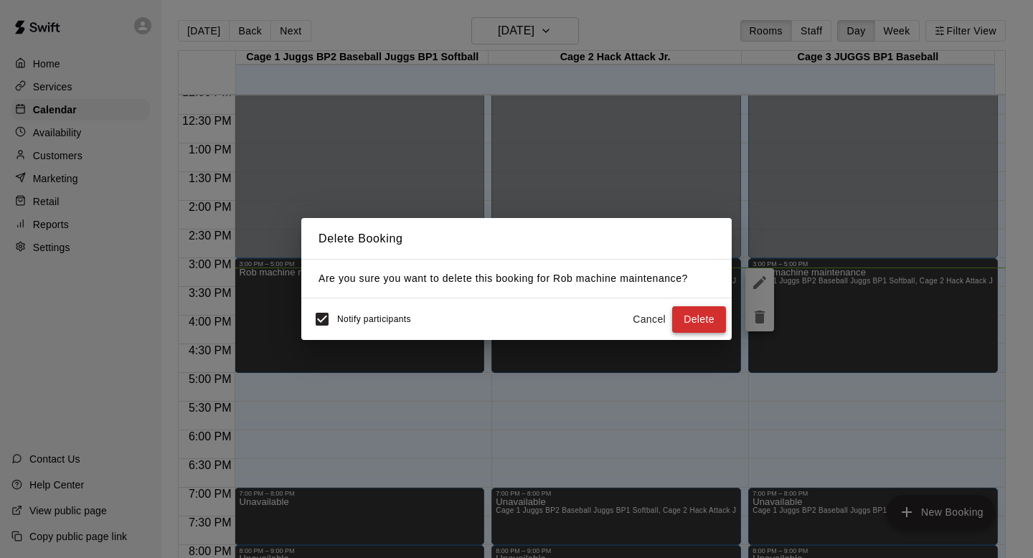
click at [490, 316] on button "Delete" at bounding box center [699, 319] width 54 height 27
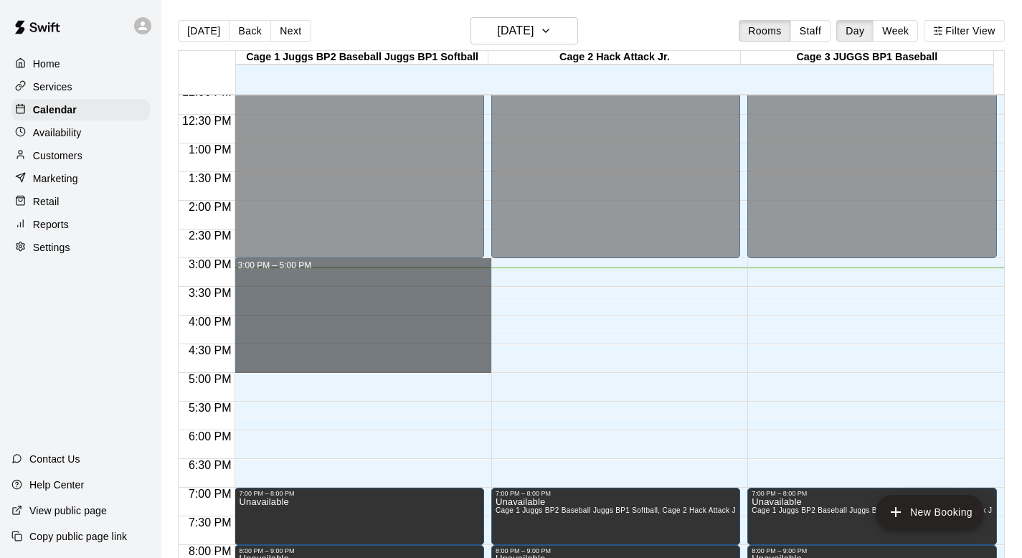
drag, startPoint x: 341, startPoint y: 262, endPoint x: 340, endPoint y: 360, distance: 98.2
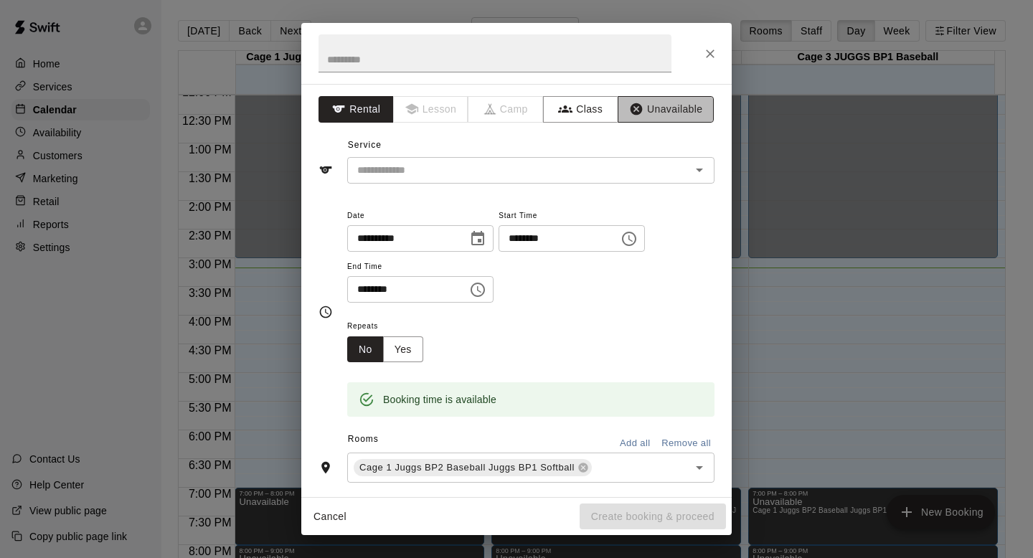
click at [490, 111] on button "Unavailable" at bounding box center [665, 109] width 96 height 27
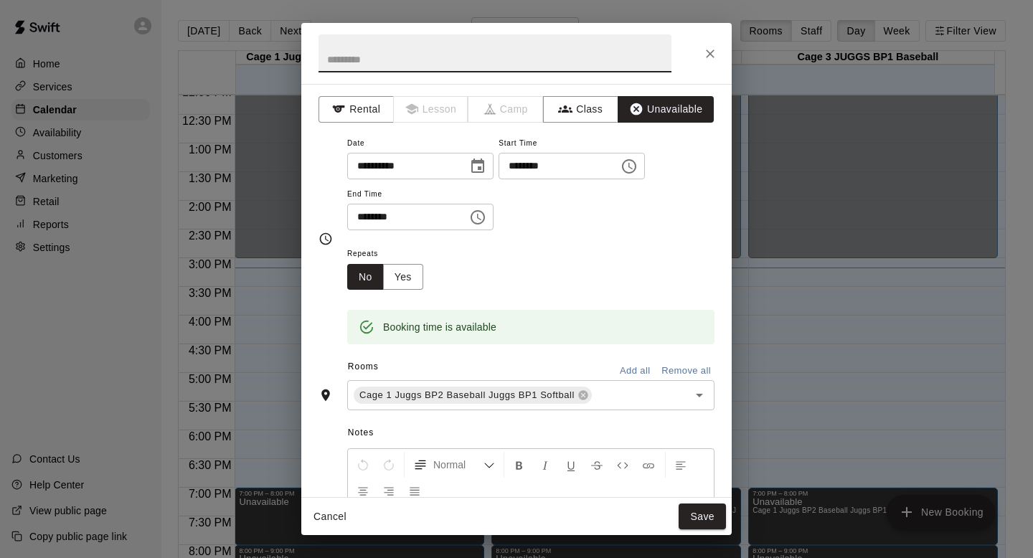
click at [344, 62] on input "text" at bounding box center [494, 53] width 353 height 38
type input "**********"
click at [490, 364] on button "Add all" at bounding box center [635, 371] width 46 height 22
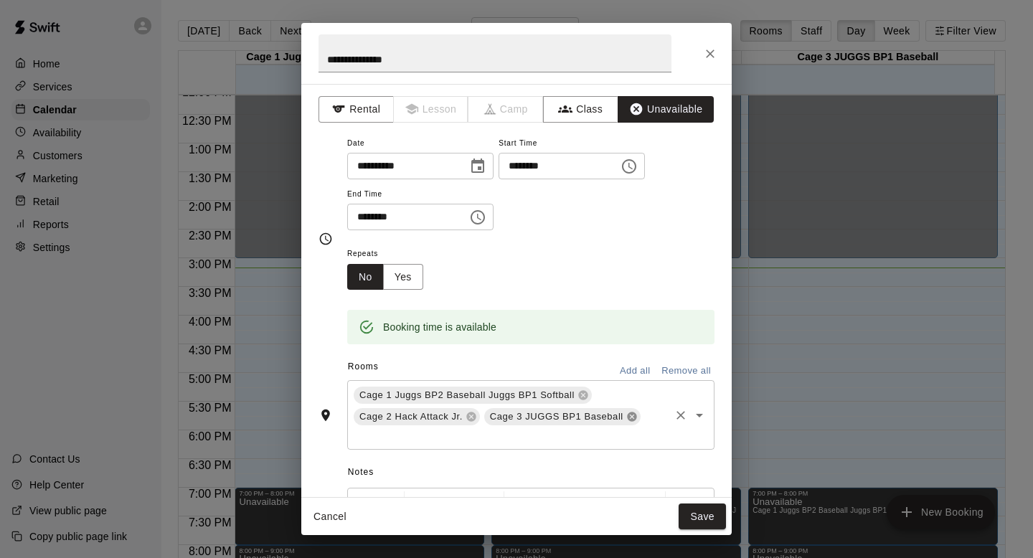
click at [490, 418] on icon at bounding box center [631, 416] width 11 height 11
click at [490, 497] on button "Save" at bounding box center [701, 516] width 47 height 27
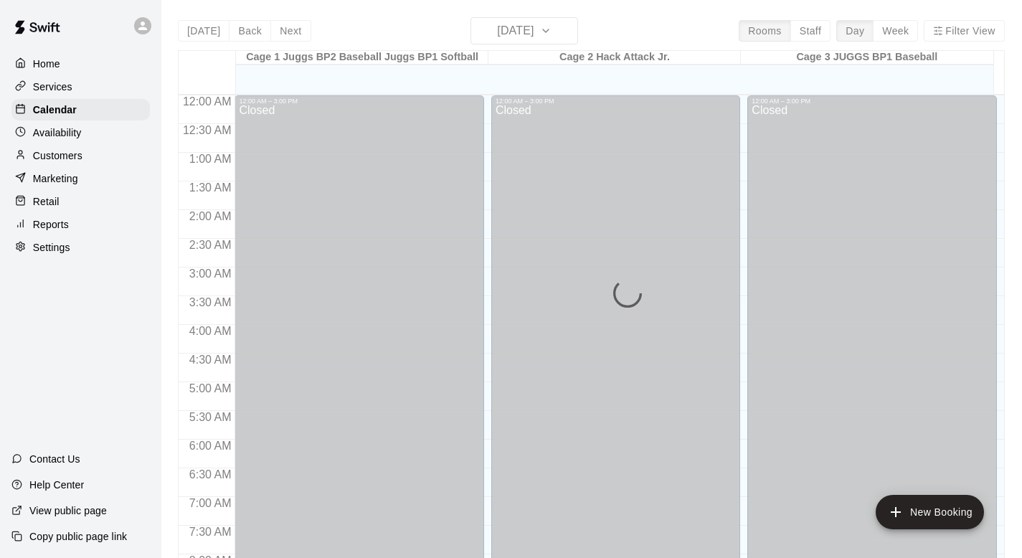
scroll to position [855, 0]
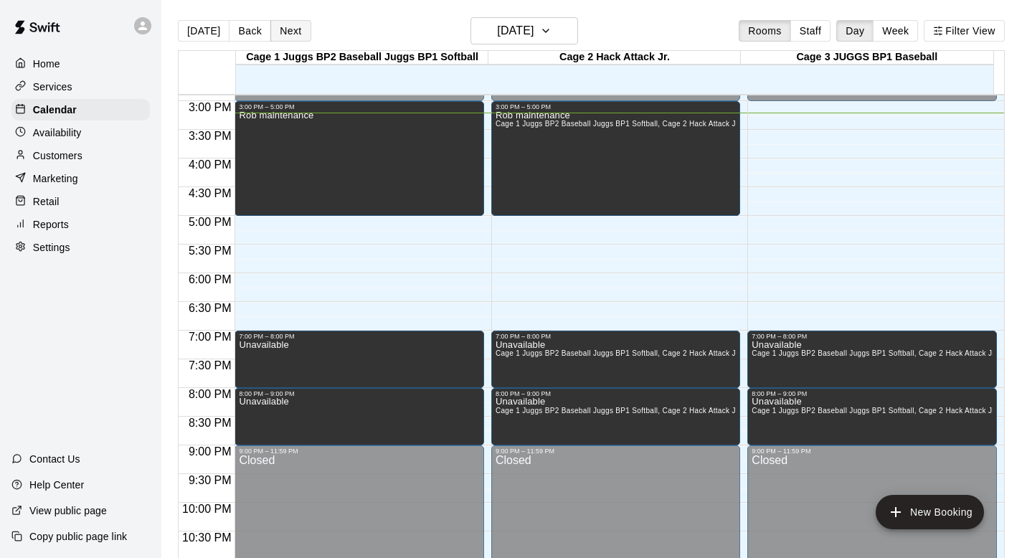
click at [286, 32] on button "Next" at bounding box center [290, 31] width 40 height 22
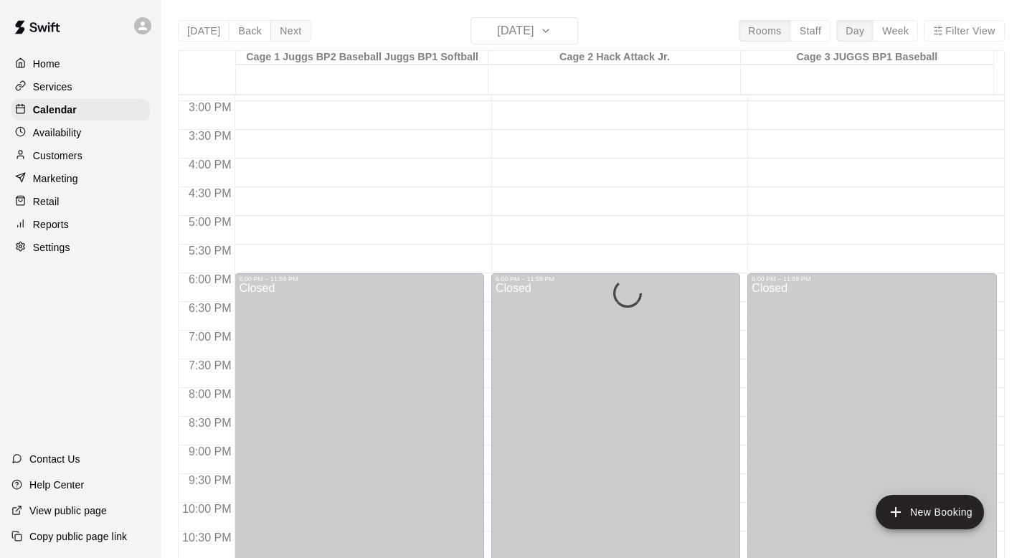
click at [286, 32] on div "[DATE] Back [DATE][DATE] Rooms Staff Day Week Filter View Cage 1 Juggs BP2 Base…" at bounding box center [591, 296] width 827 height 558
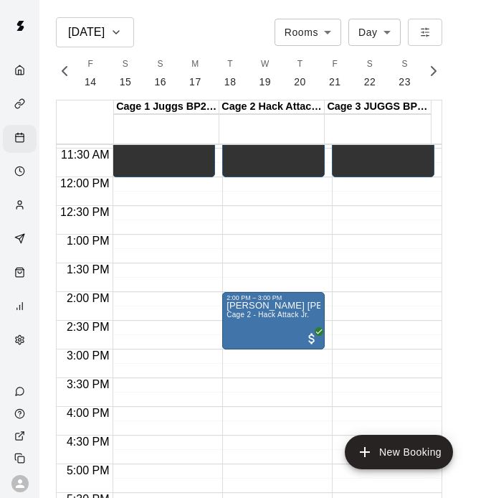
scroll to position [0, 6234]
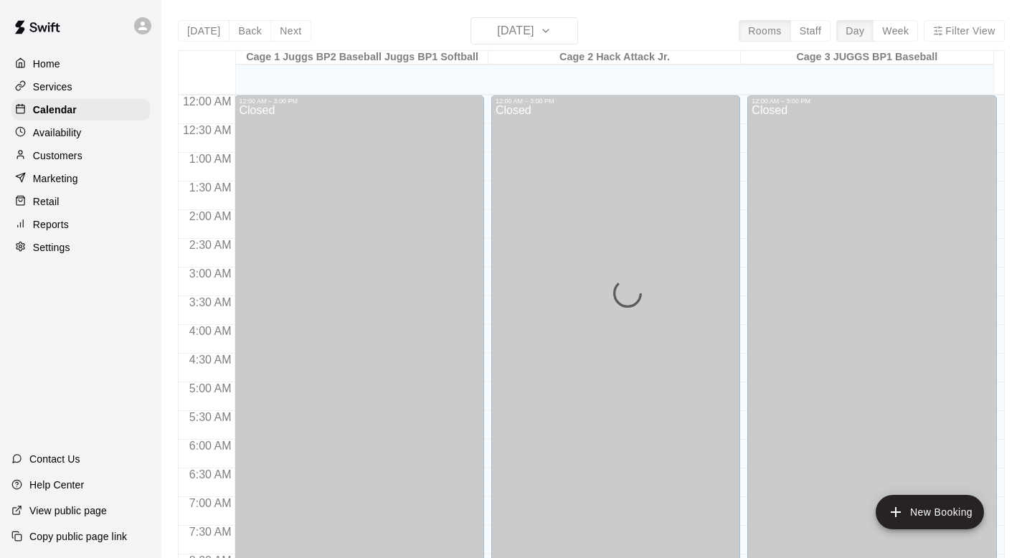
scroll to position [855, 0]
